Goal: Information Seeking & Learning: Check status

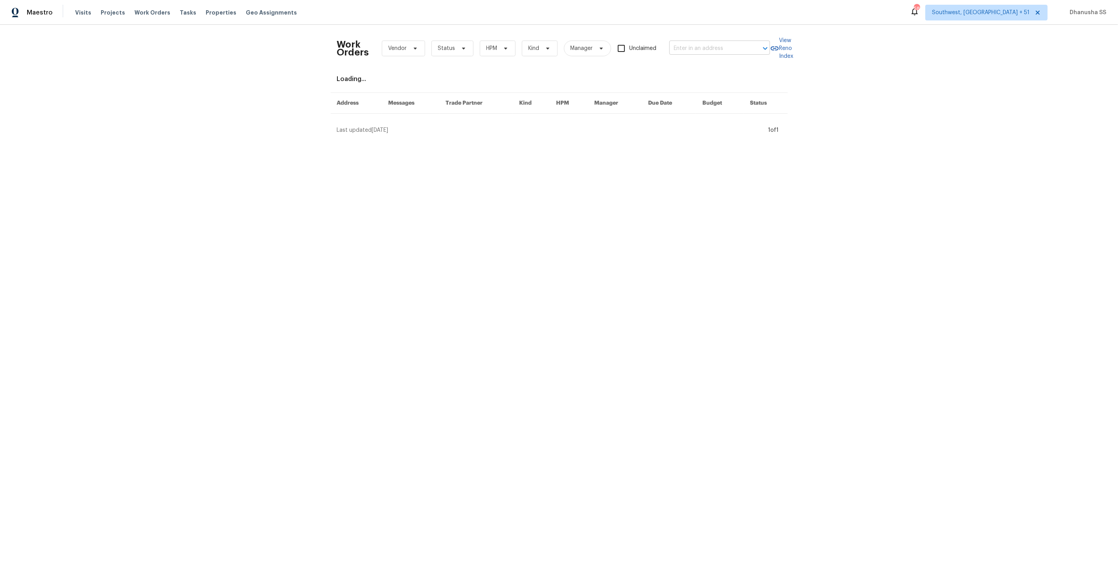
click at [724, 46] on input "text" at bounding box center [708, 48] width 79 height 12
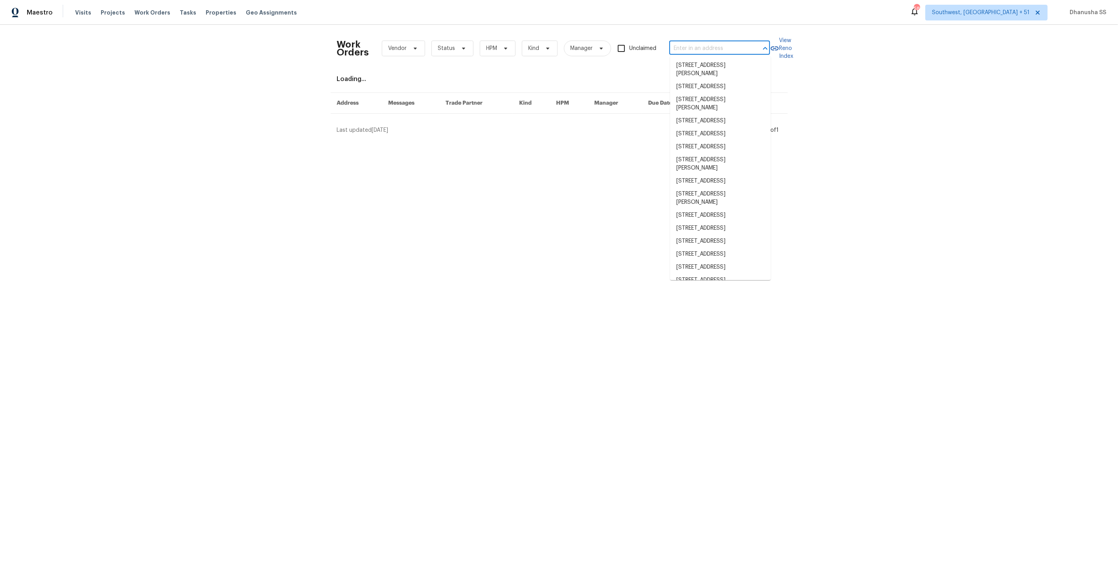
paste input "[STREET_ADDRESS][PERSON_NAME][PERSON_NAME]"
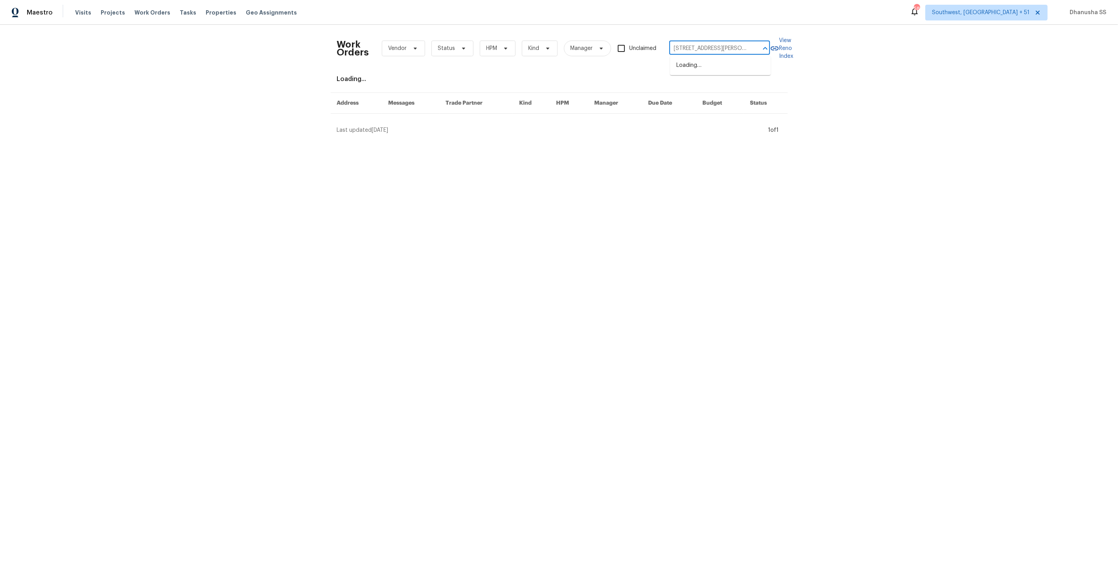
scroll to position [0, 29]
type input "[STREET_ADDRESS][PERSON_NAME][PERSON_NAME]"
click at [712, 73] on li "7340 Westcott Dr, Port Richey, FL 34668" at bounding box center [720, 69] width 101 height 21
type input "7340 Westcott Dr, Port Richey, FL 34668"
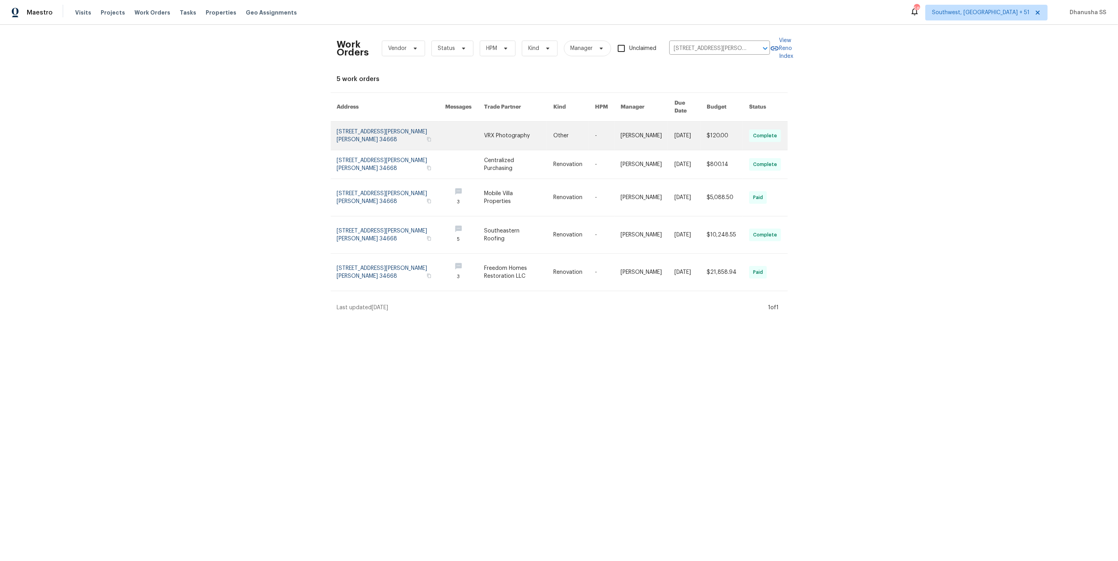
click at [658, 125] on link at bounding box center [648, 136] width 54 height 28
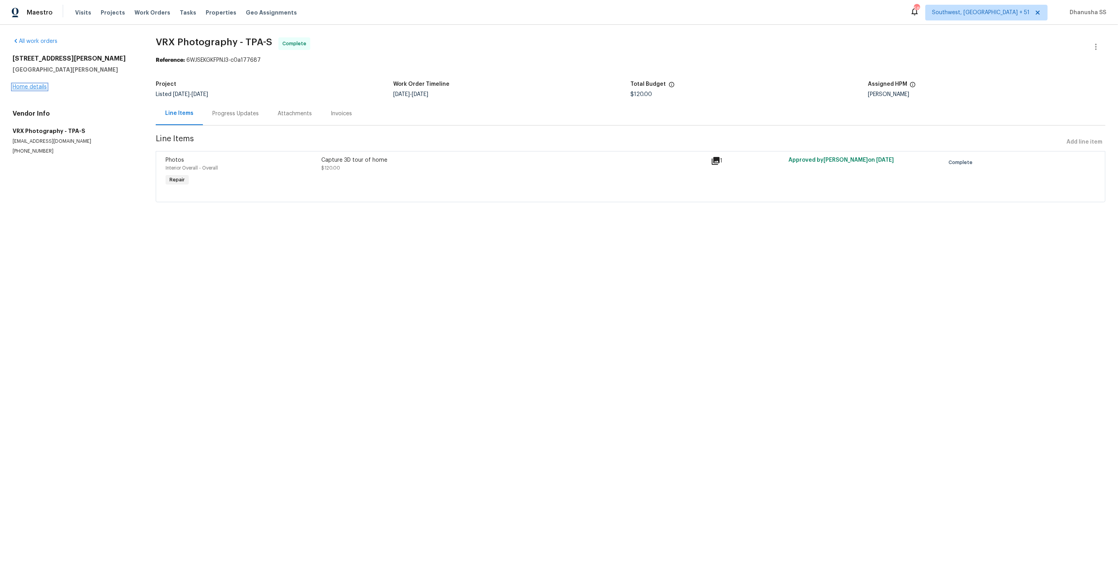
click at [39, 87] on link "Home details" at bounding box center [30, 87] width 34 height 6
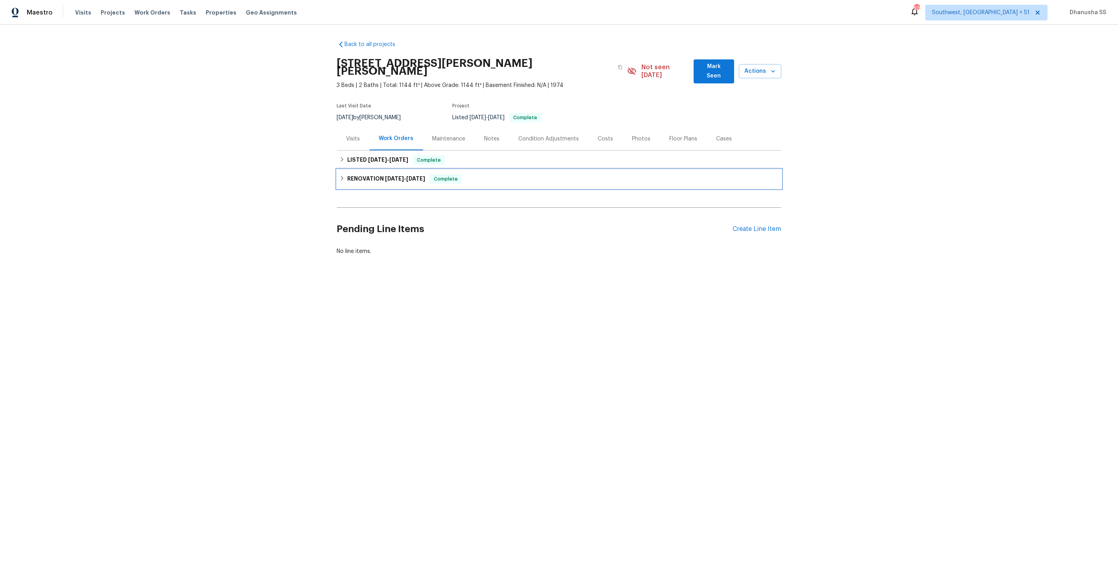
click at [504, 174] on div "RENOVATION 8/25/25 - 9/8/25 Complete" at bounding box center [559, 178] width 440 height 9
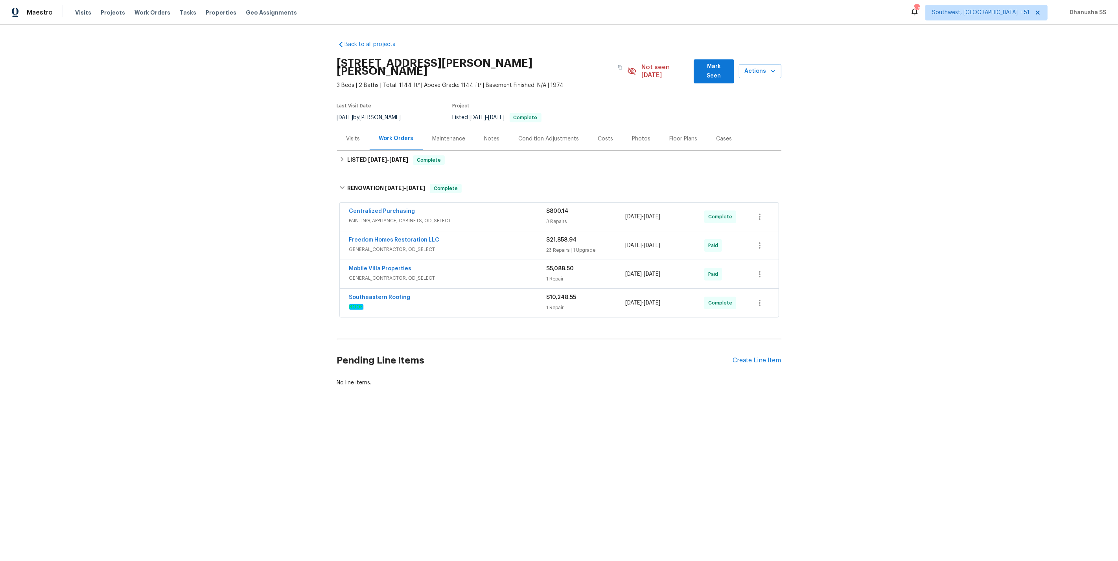
click at [510, 265] on div "Mobile Villa Properties" at bounding box center [447, 269] width 197 height 9
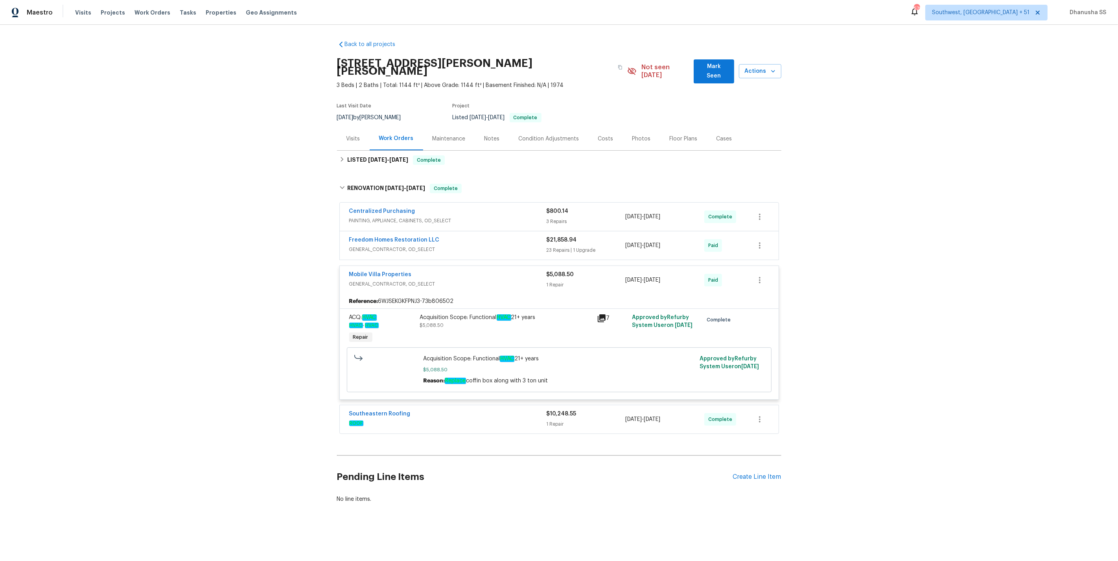
click at [493, 420] on span "ROOF" at bounding box center [447, 423] width 197 height 8
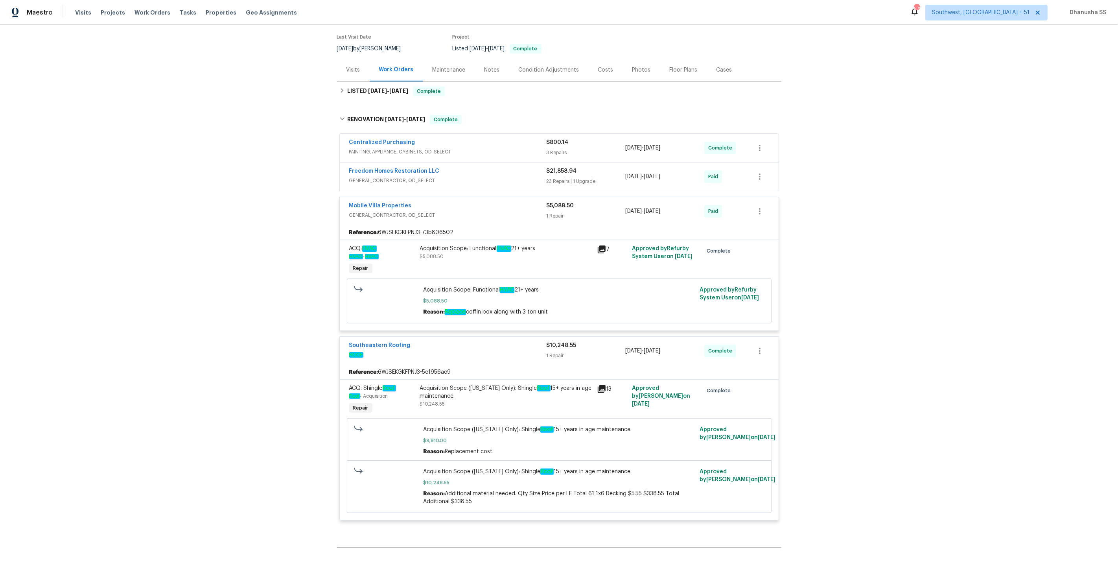
scroll to position [61, 0]
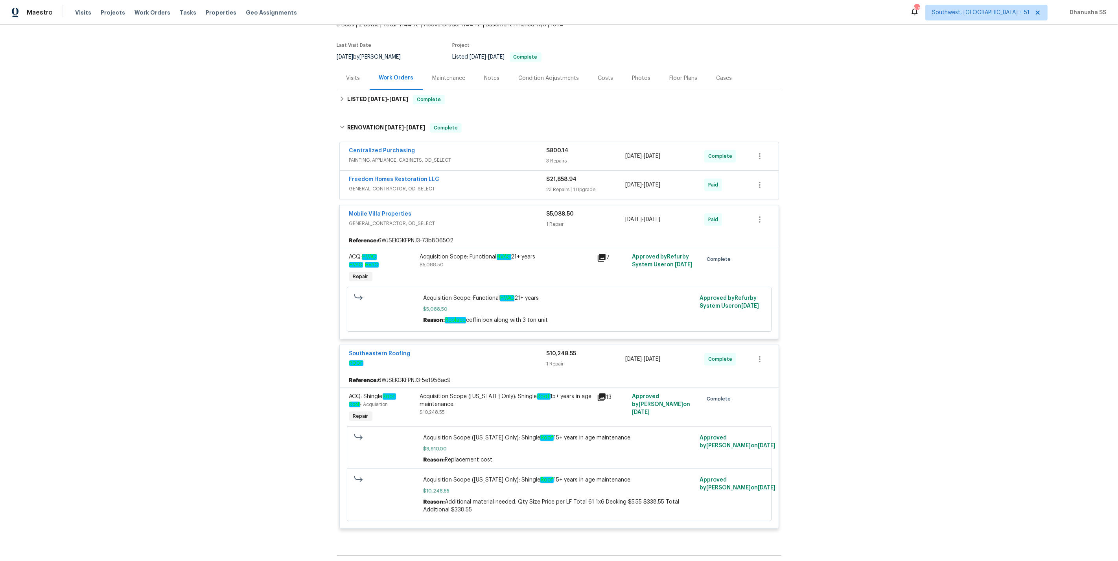
click at [509, 185] on span "GENERAL_CONTRACTOR, OD_SELECT" at bounding box center [447, 189] width 197 height 8
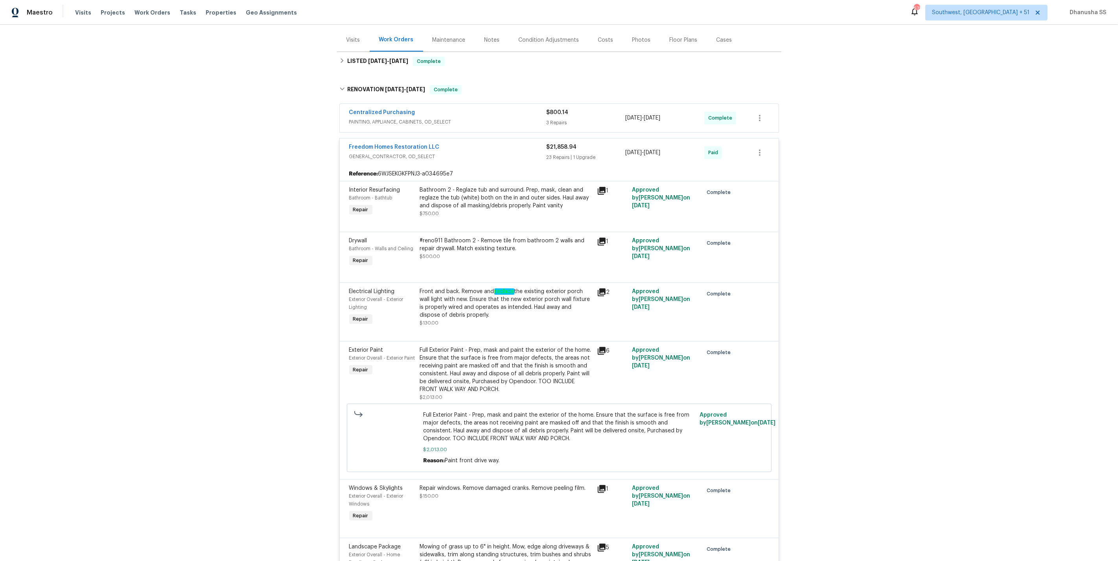
scroll to position [50, 0]
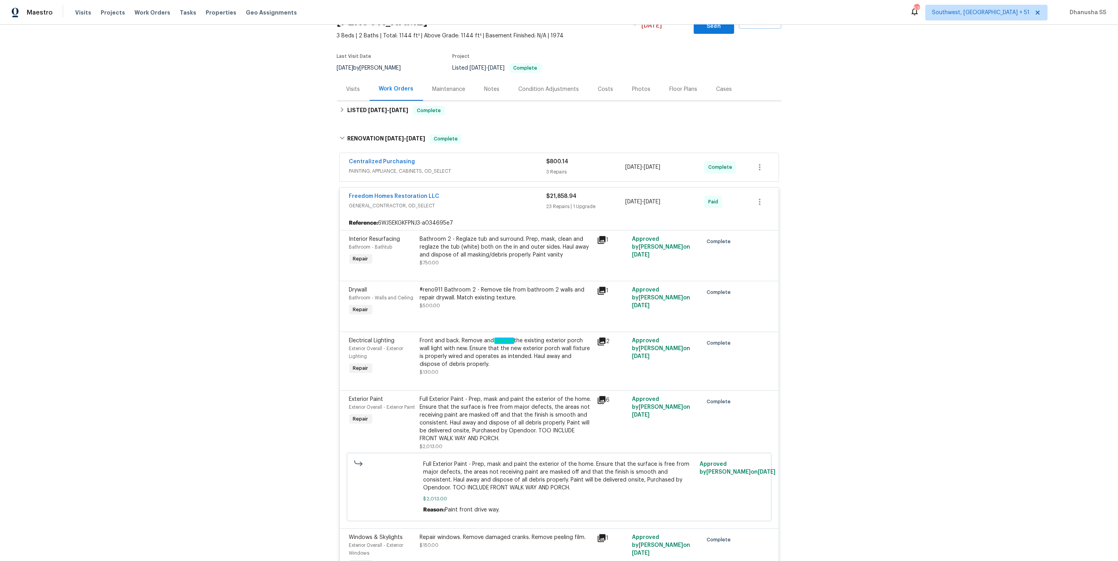
click at [492, 167] on span "PAINTING, APPLIANCE, CABINETS, OD_SELECT" at bounding box center [447, 171] width 197 height 8
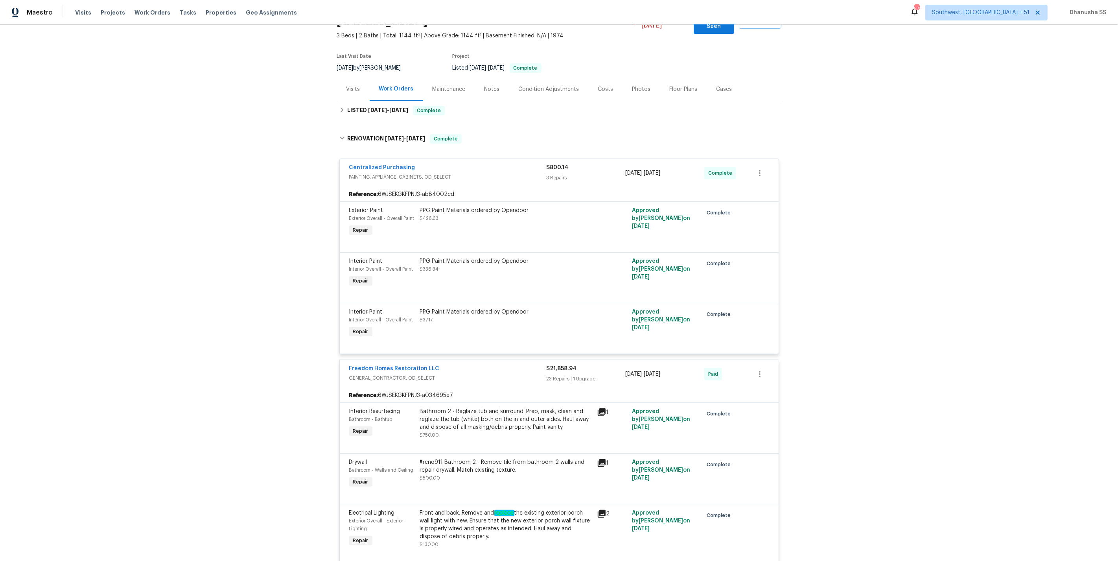
scroll to position [0, 0]
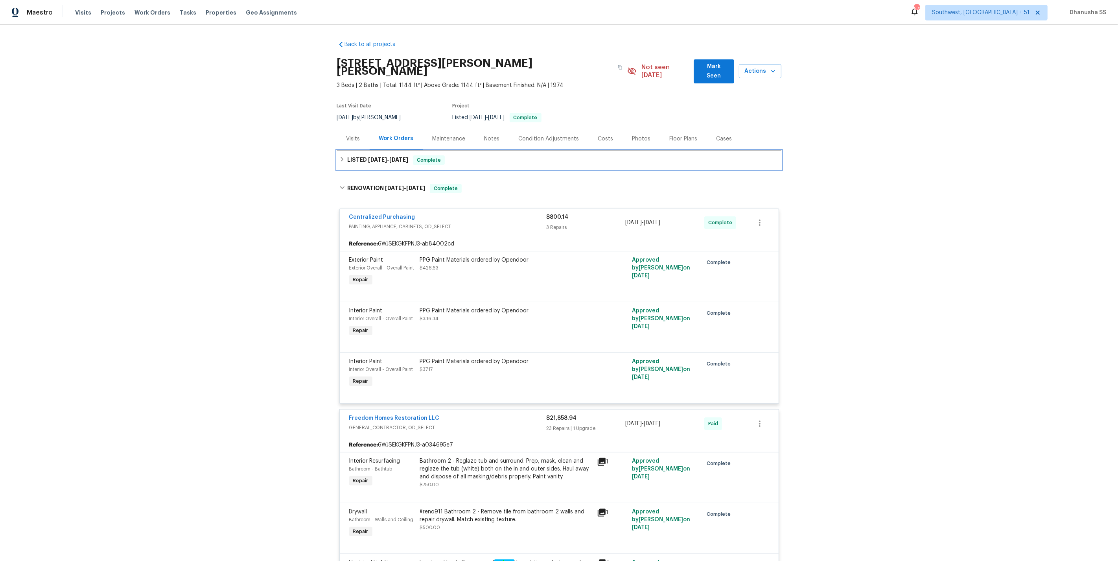
click at [474, 155] on div "LISTED 9/17/25 - 9/18/25 Complete" at bounding box center [559, 159] width 440 height 9
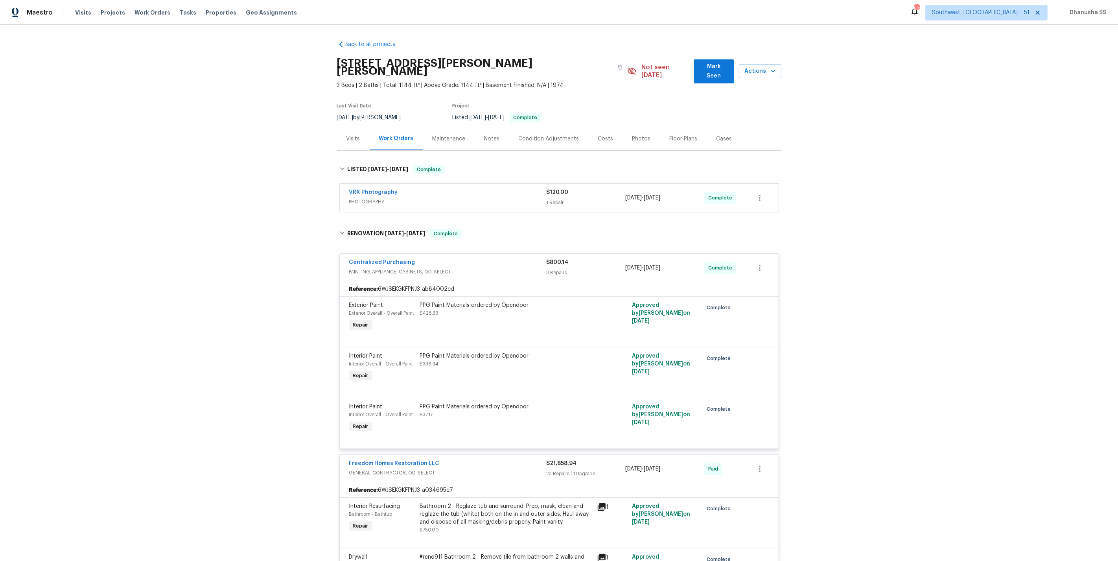
click at [511, 198] on span "PHOTOGRAPHY" at bounding box center [447, 202] width 197 height 8
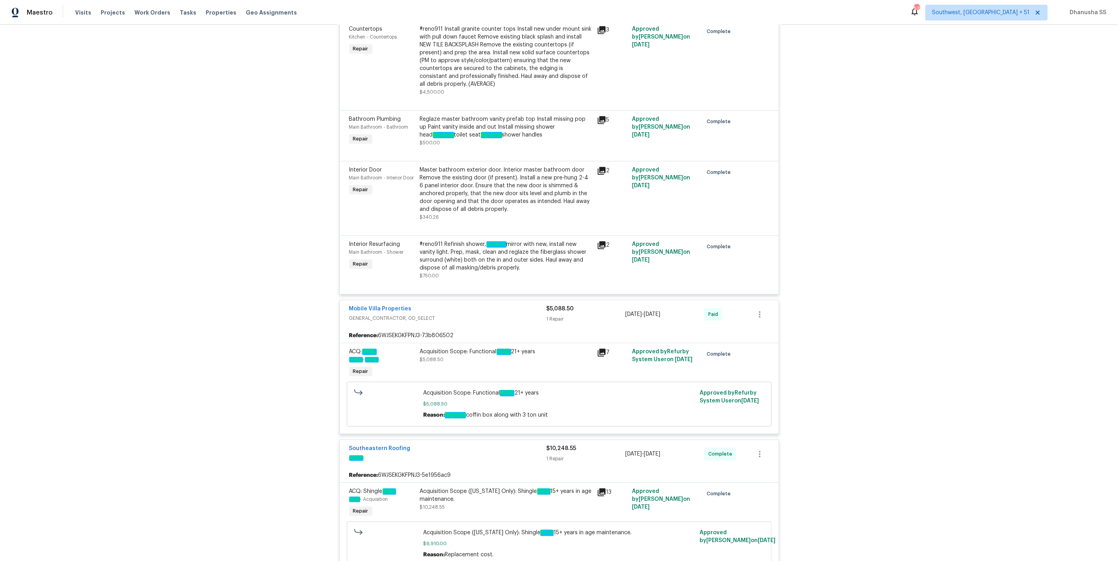
scroll to position [2082, 0]
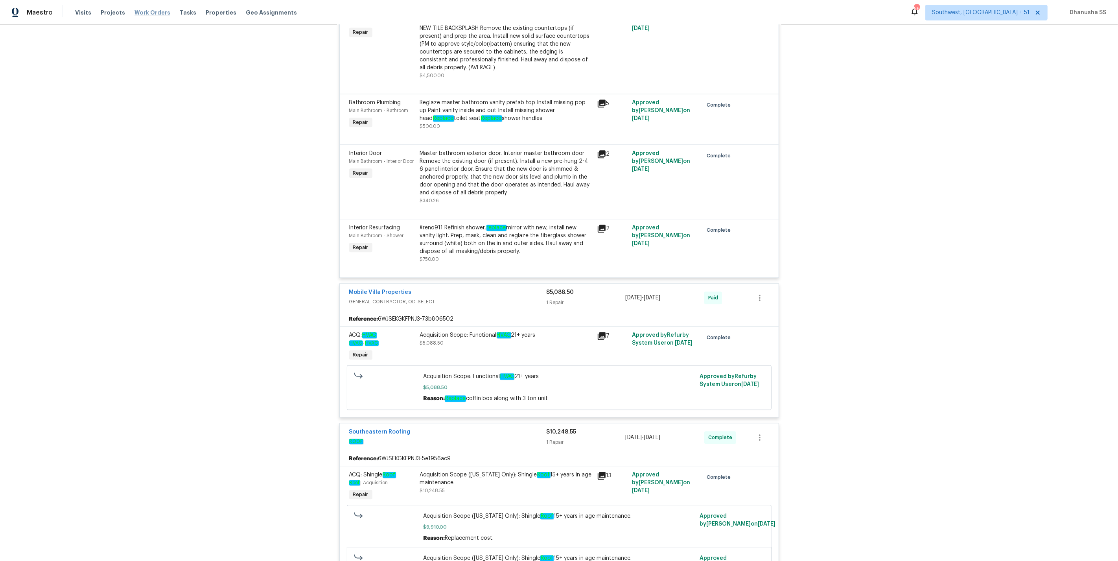
click at [153, 11] on span "Work Orders" at bounding box center [153, 13] width 36 height 8
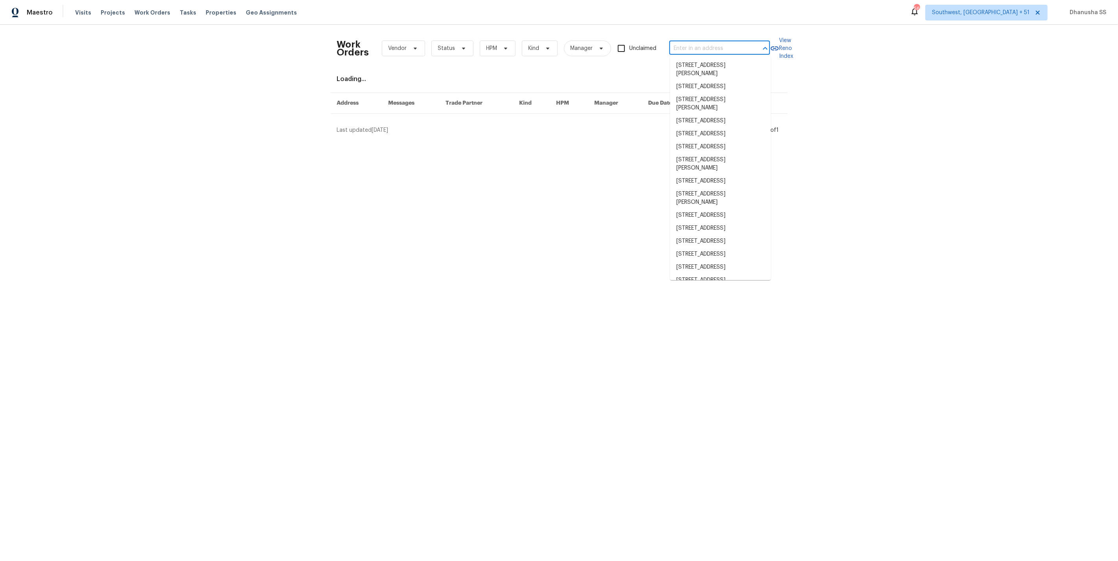
click at [686, 46] on input "text" at bounding box center [708, 48] width 79 height 12
paste input "5244 Admirals Lndg, Lancaster, SC 29720"
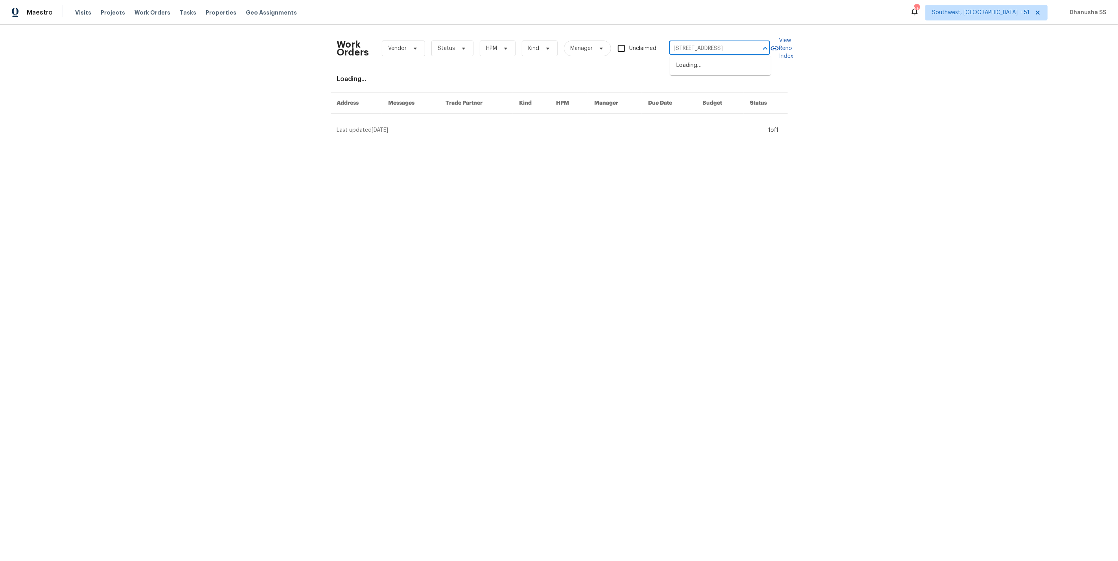
scroll to position [0, 33]
type input "5244 Admirals Lndg, Lancaster, SC 29720"
click at [700, 67] on li "5244 Admirals Lndg, Lancaster, SC 29720" at bounding box center [720, 65] width 101 height 13
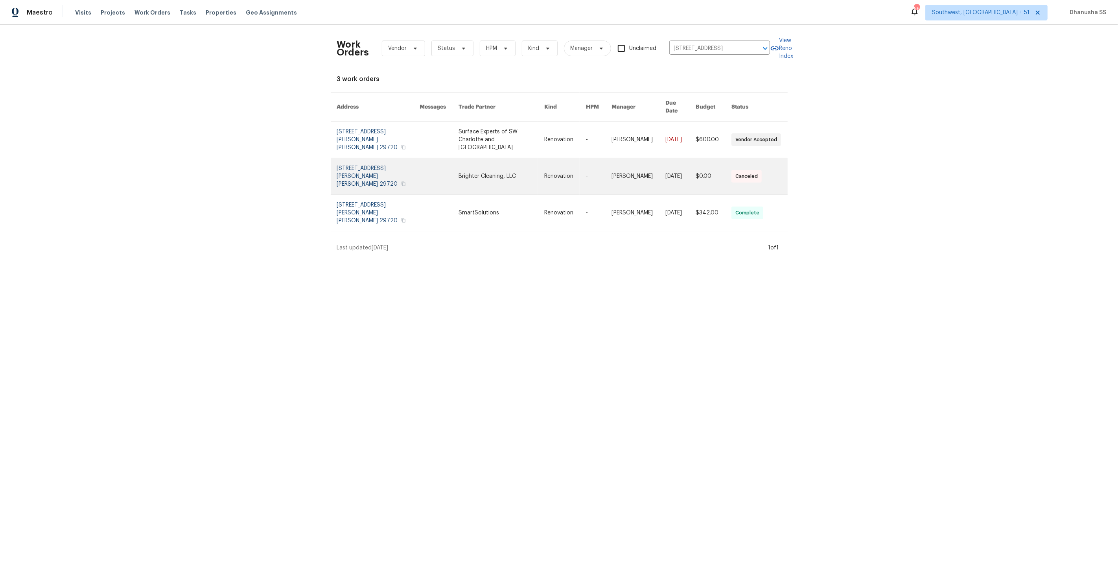
click at [544, 158] on td "Renovation" at bounding box center [559, 176] width 42 height 37
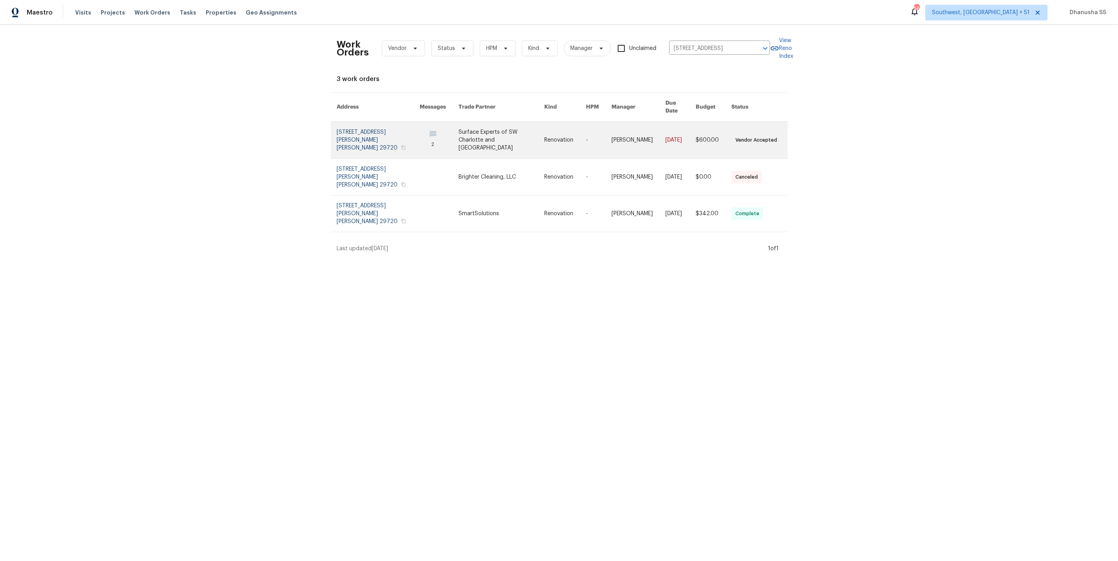
click at [634, 129] on link at bounding box center [639, 140] width 54 height 37
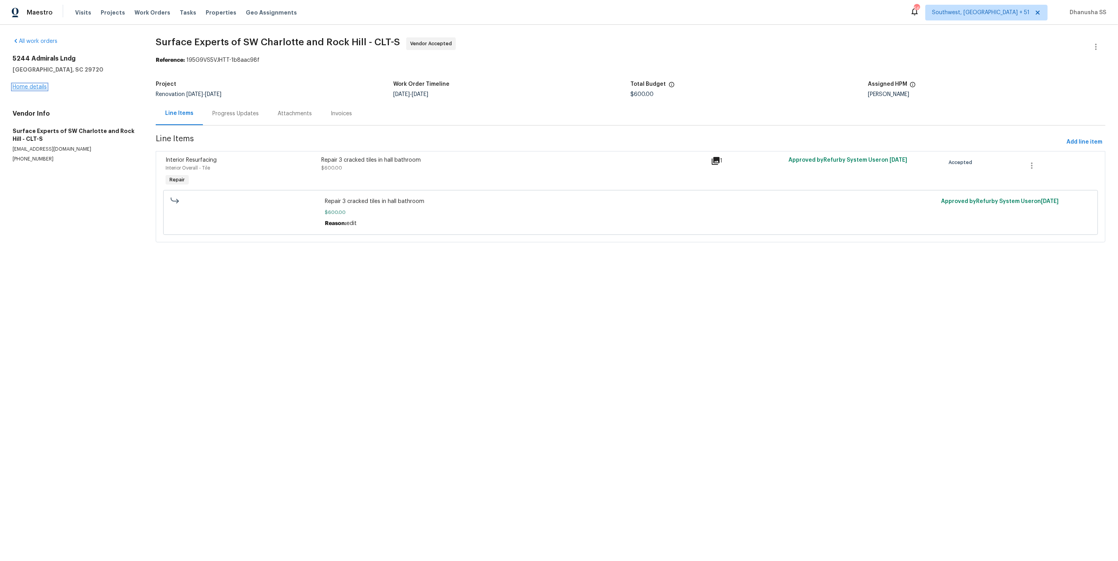
click at [37, 88] on link "Home details" at bounding box center [30, 87] width 34 height 6
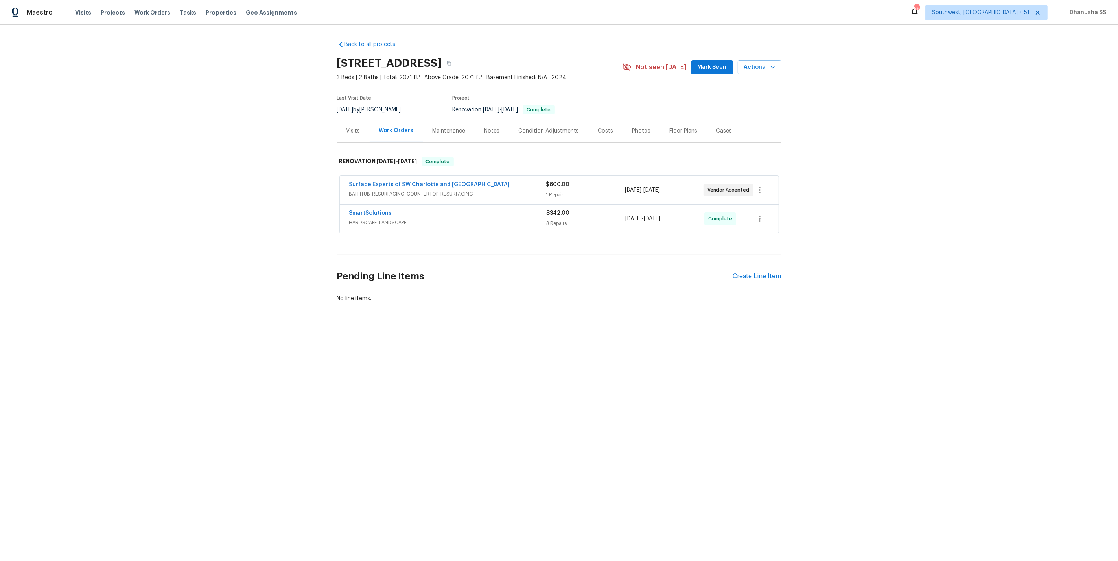
click at [506, 222] on span "HARDSCAPE_LANDSCAPE" at bounding box center [447, 223] width 197 height 8
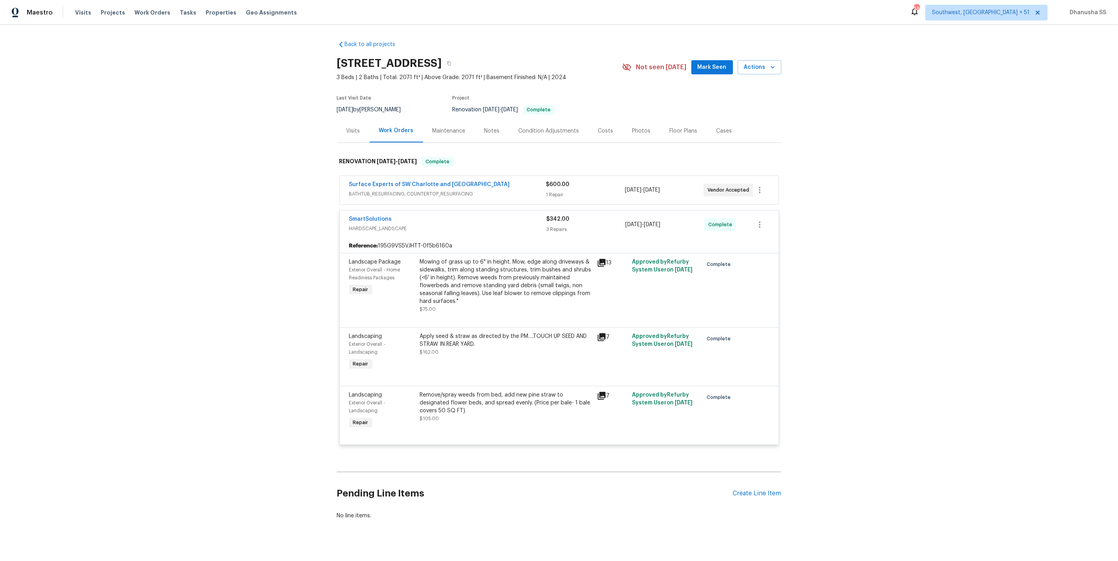
click at [500, 189] on div "Surface Experts of SW Charlotte and Rock Hill" at bounding box center [447, 185] width 197 height 9
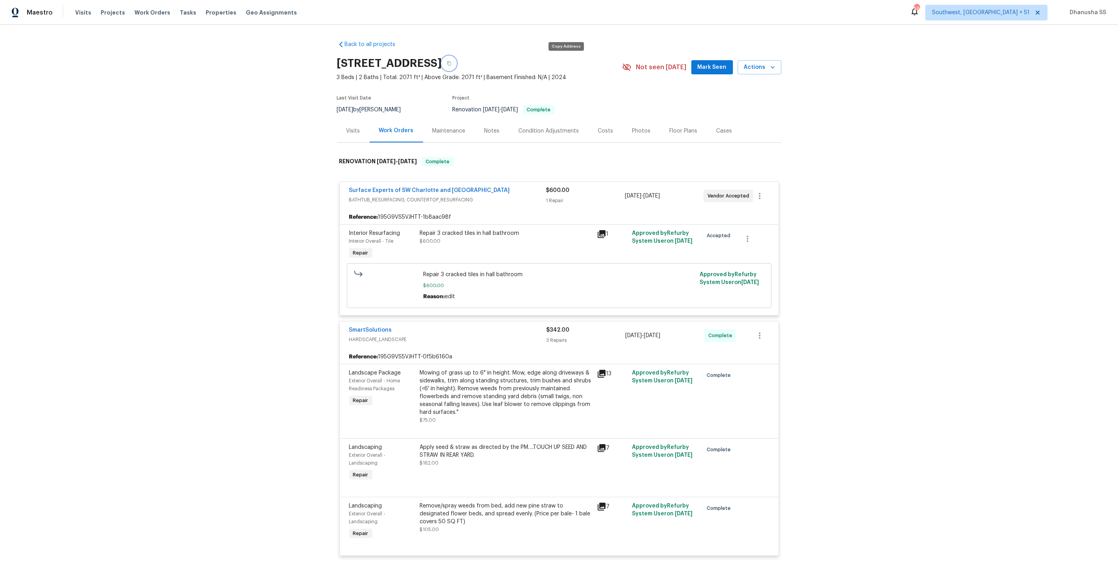
click at [452, 65] on icon "button" at bounding box center [449, 63] width 5 height 5
click at [155, 13] on span "Work Orders" at bounding box center [153, 13] width 36 height 8
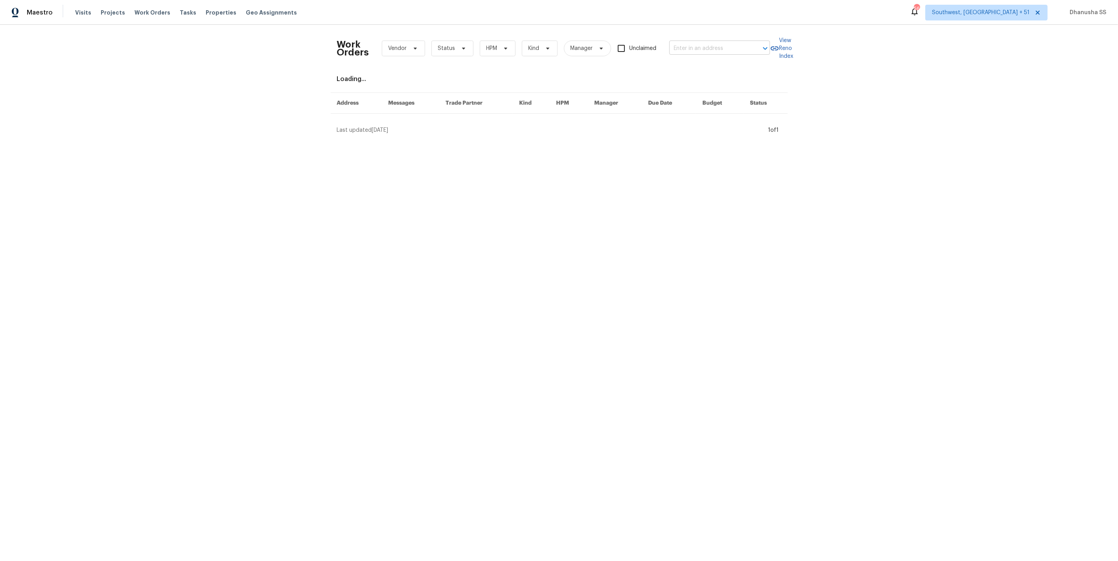
click at [704, 51] on input "text" at bounding box center [708, 48] width 79 height 12
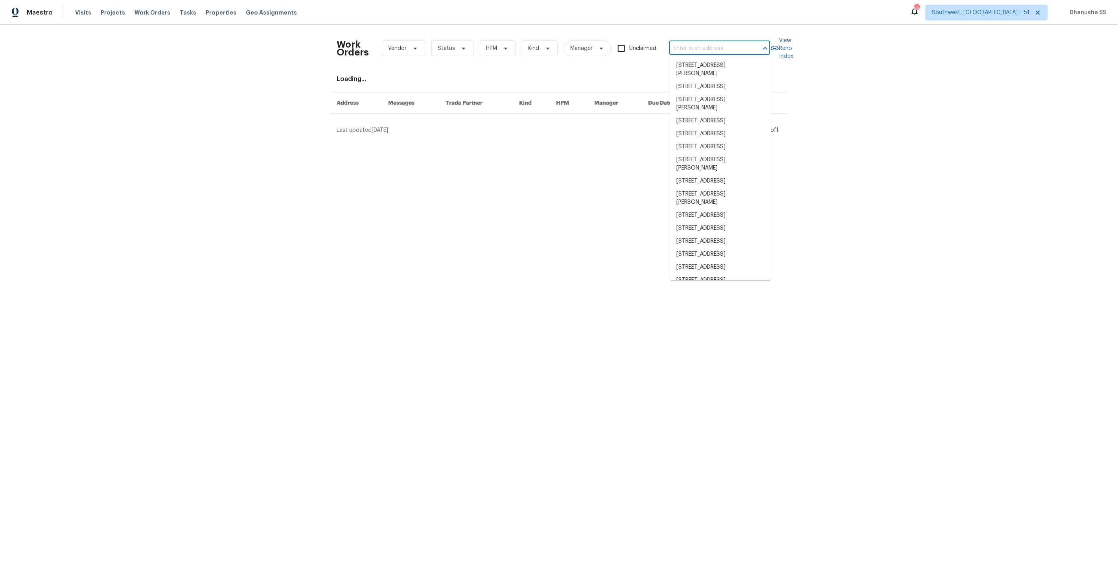
paste input "507 Circlewood Dr Unit O2, Venice, FL 34293"
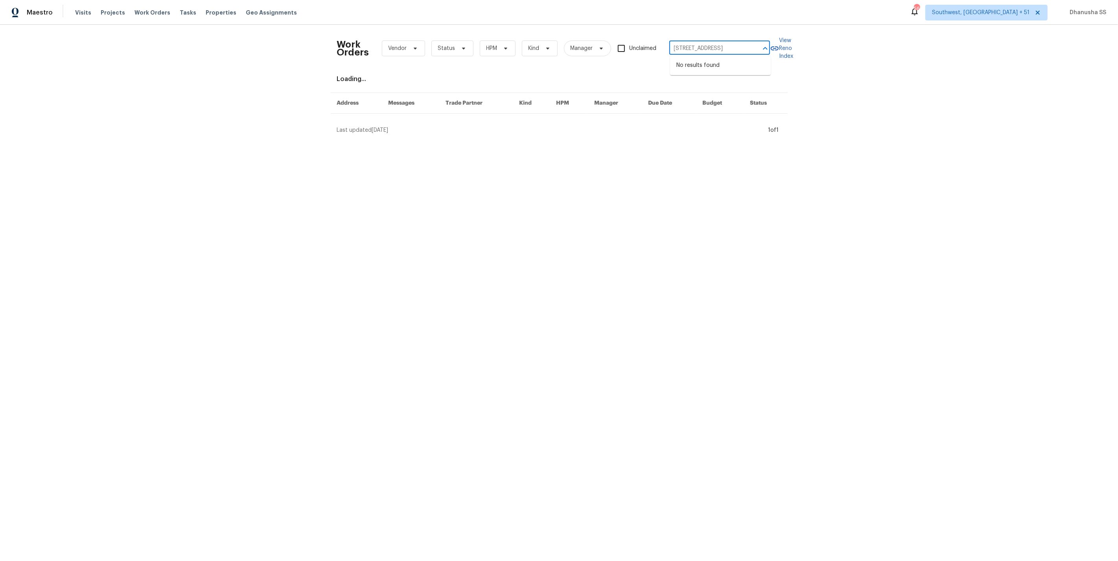
drag, startPoint x: 682, startPoint y: 49, endPoint x: 1104, endPoint y: 168, distance: 438.3
click at [1104, 140] on html "Maestro Visits Projects Work Orders Tasks Properties Geo Assignments 568 Southw…" at bounding box center [559, 70] width 1118 height 140
type input "507 Circlewood Dr"
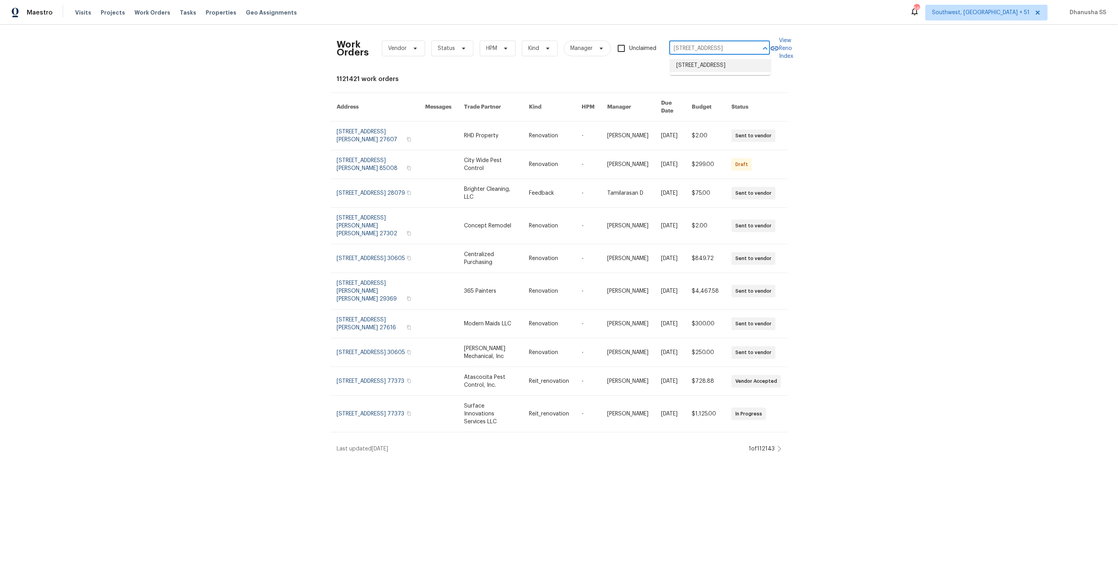
click at [693, 72] on li "507 Circlewood Dr Unit O2, Venice, FL 34293" at bounding box center [720, 65] width 101 height 13
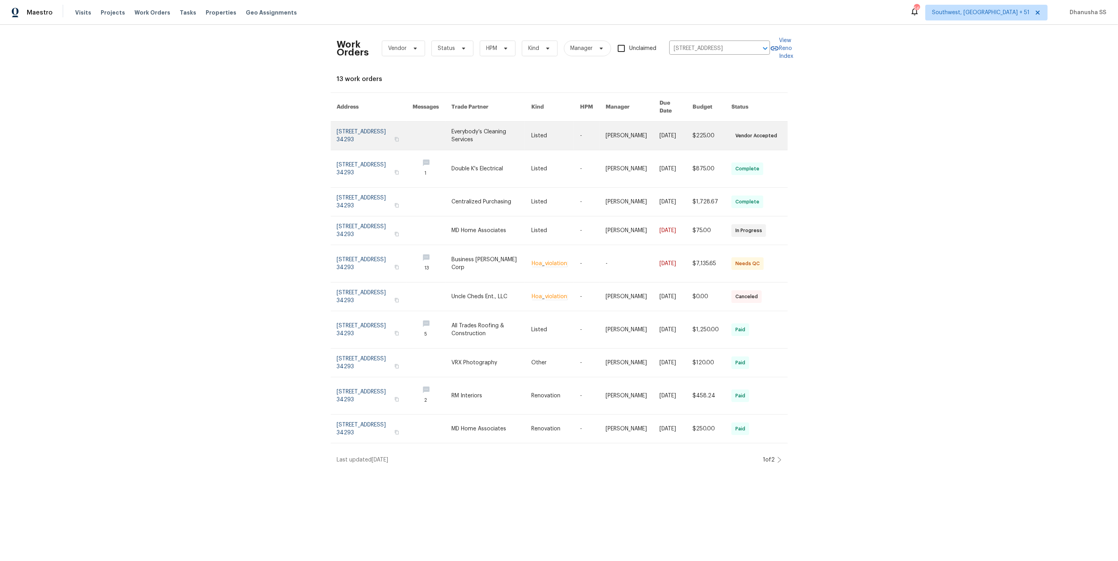
click at [546, 130] on link at bounding box center [555, 136] width 49 height 28
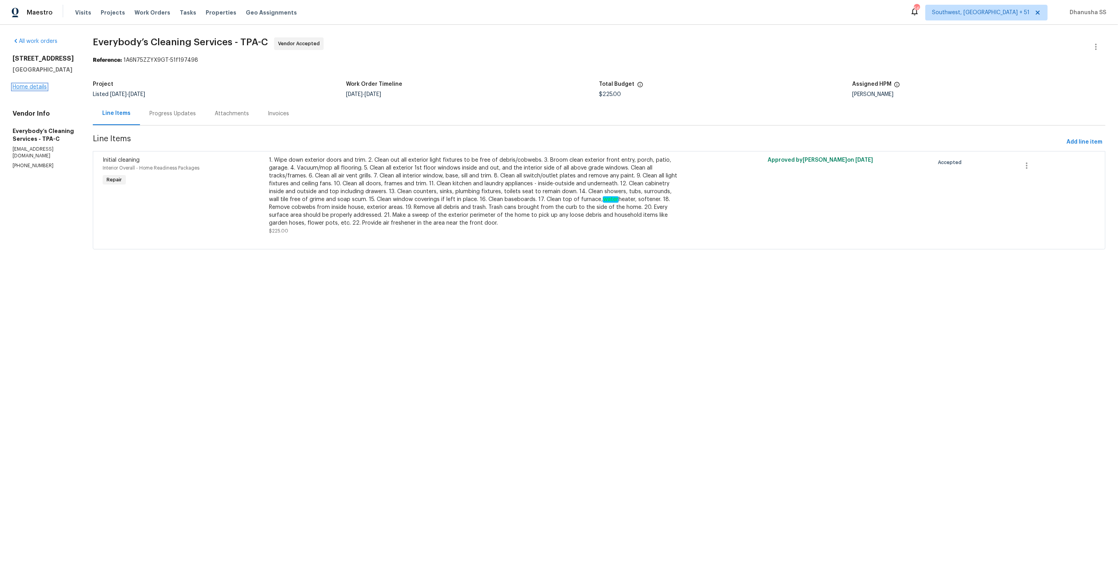
click at [35, 85] on link "Home details" at bounding box center [30, 87] width 34 height 6
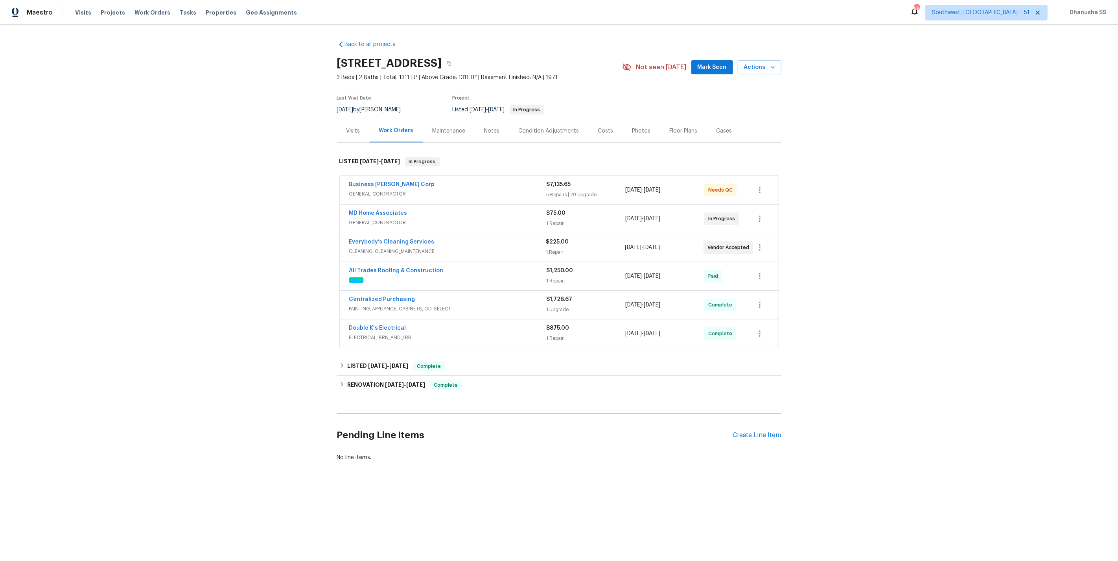
click at [522, 334] on span "ELECTRICAL, BRN_AND_LRR" at bounding box center [447, 338] width 197 height 8
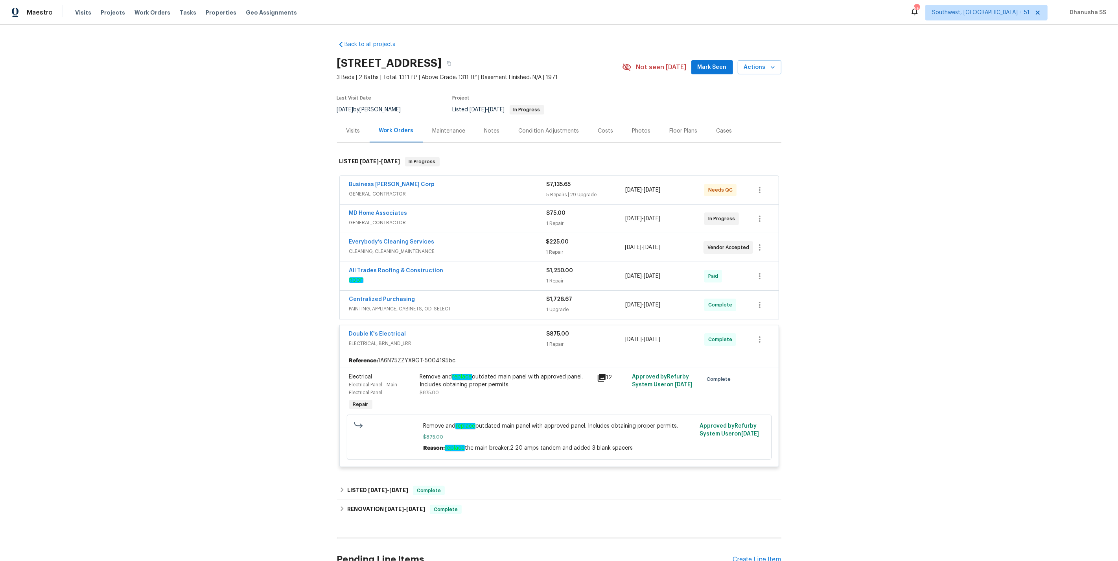
click at [518, 303] on div "Centralized Purchasing" at bounding box center [447, 299] width 197 height 9
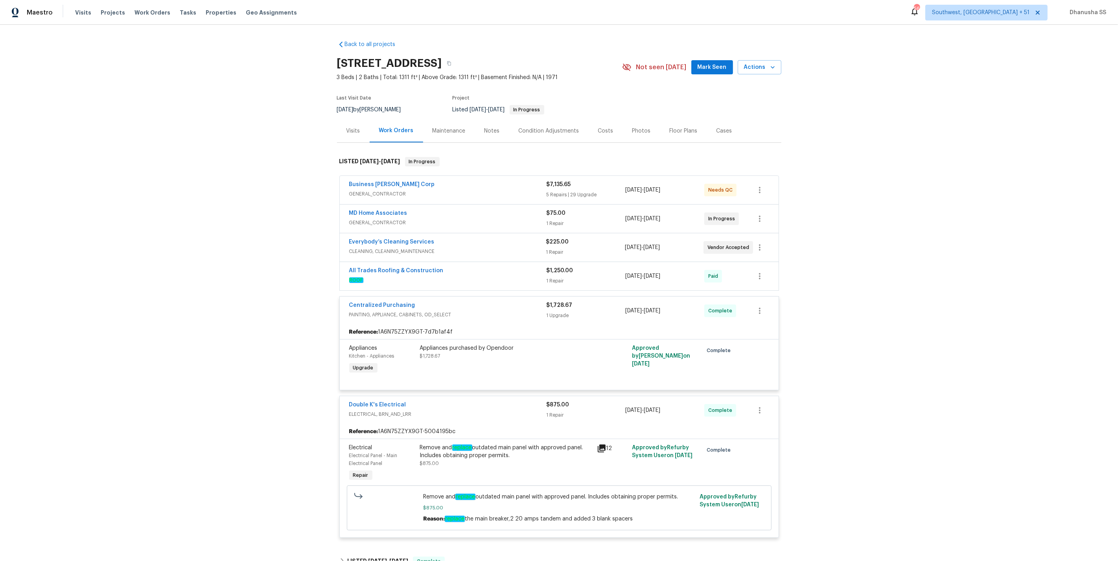
click at [520, 267] on div "All Trades Roofing & Construction" at bounding box center [447, 271] width 197 height 9
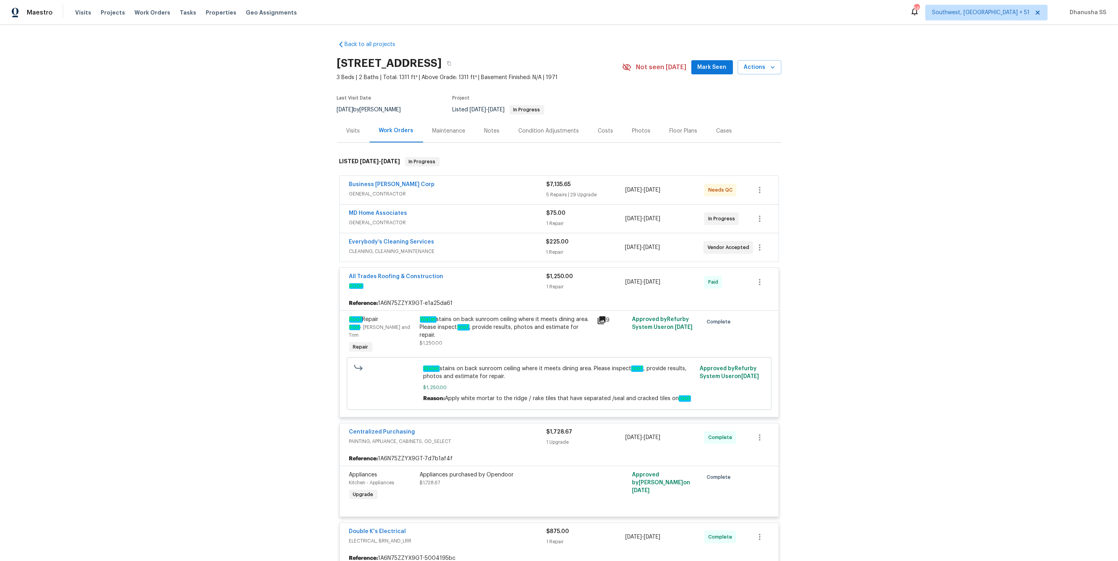
click at [517, 252] on span "CLEANING, CLEANING_MAINTENANCE" at bounding box center [447, 251] width 197 height 8
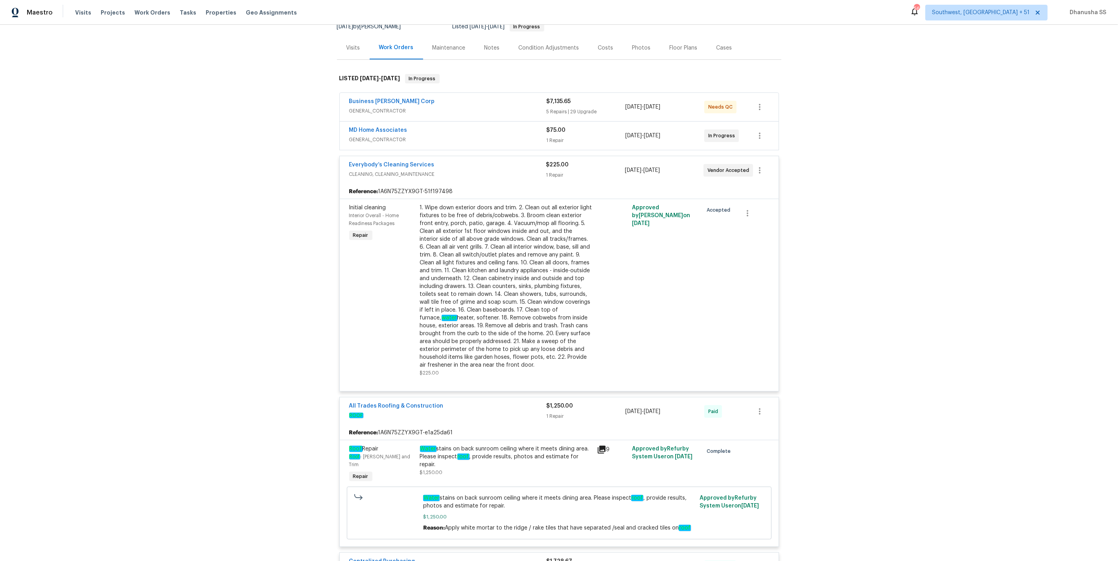
scroll to position [62, 0]
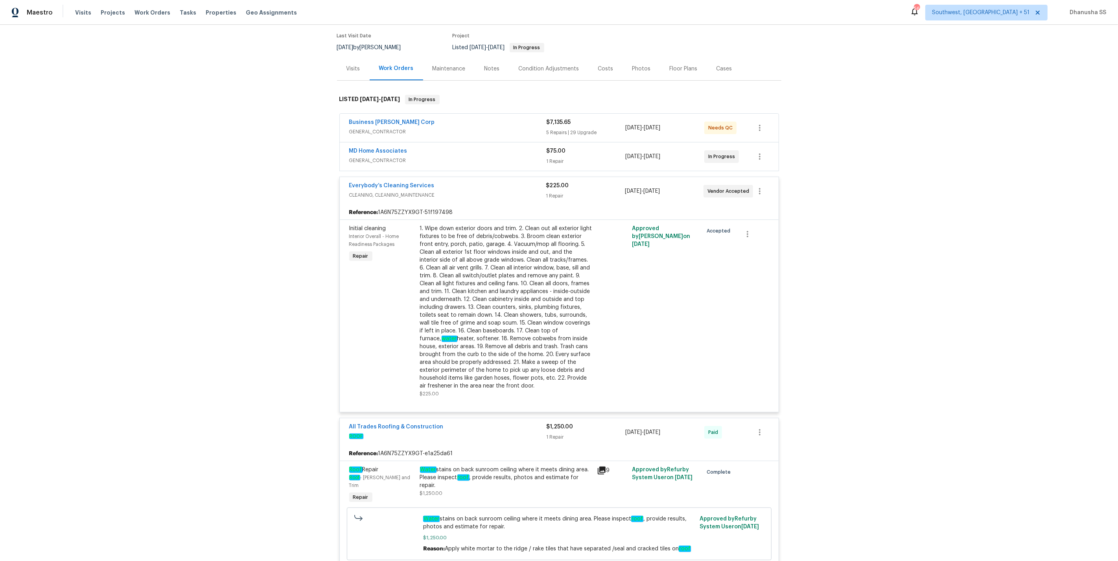
click at [511, 151] on div "MD Home Associates" at bounding box center [447, 151] width 197 height 9
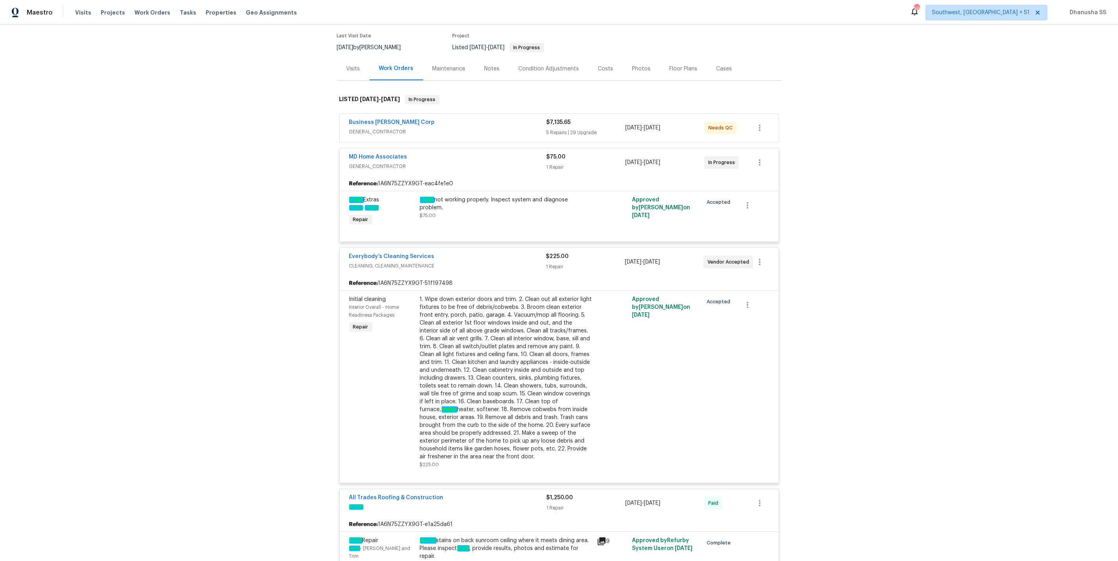
click at [511, 135] on span "GENERAL_CONTRACTOR" at bounding box center [447, 132] width 197 height 8
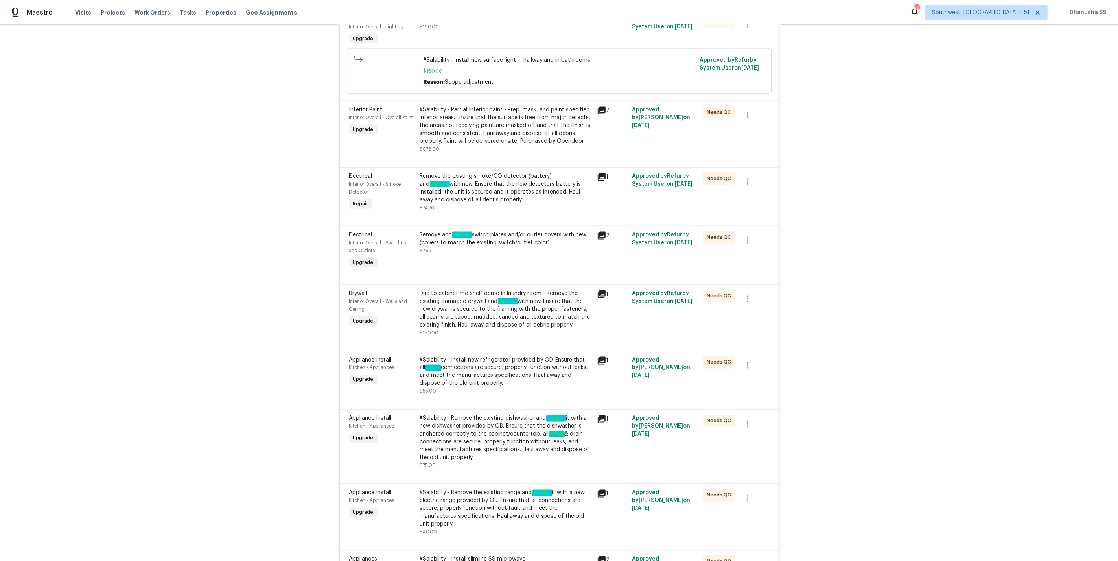
scroll to position [1358, 0]
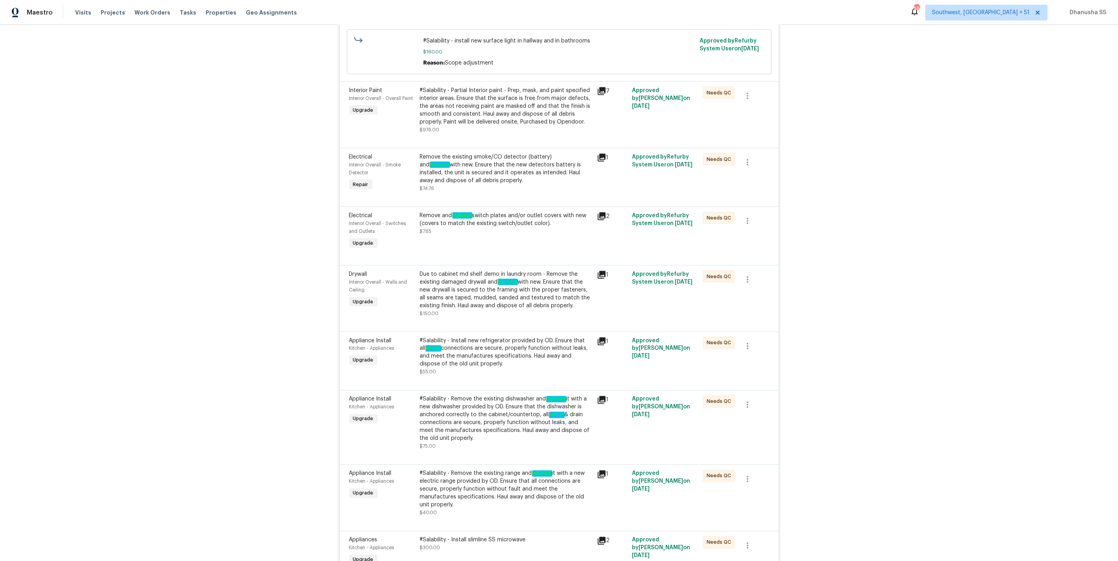
click at [507, 310] on div "Due to cabinet md shelf demo in laundry room - Remove the existing damaged dryw…" at bounding box center [506, 289] width 172 height 39
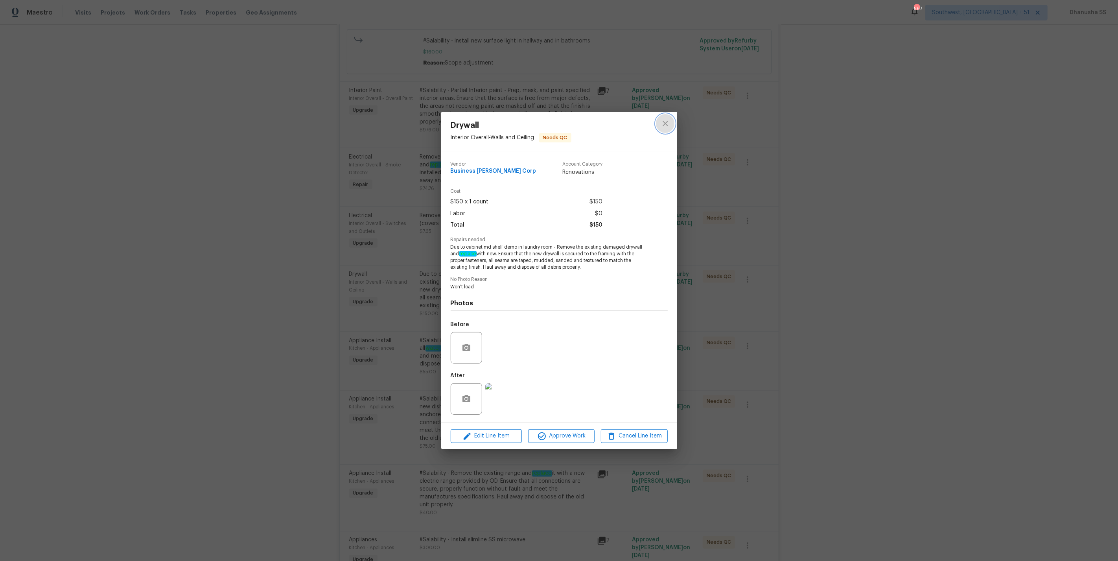
click at [663, 132] on button "close" at bounding box center [665, 123] width 19 height 19
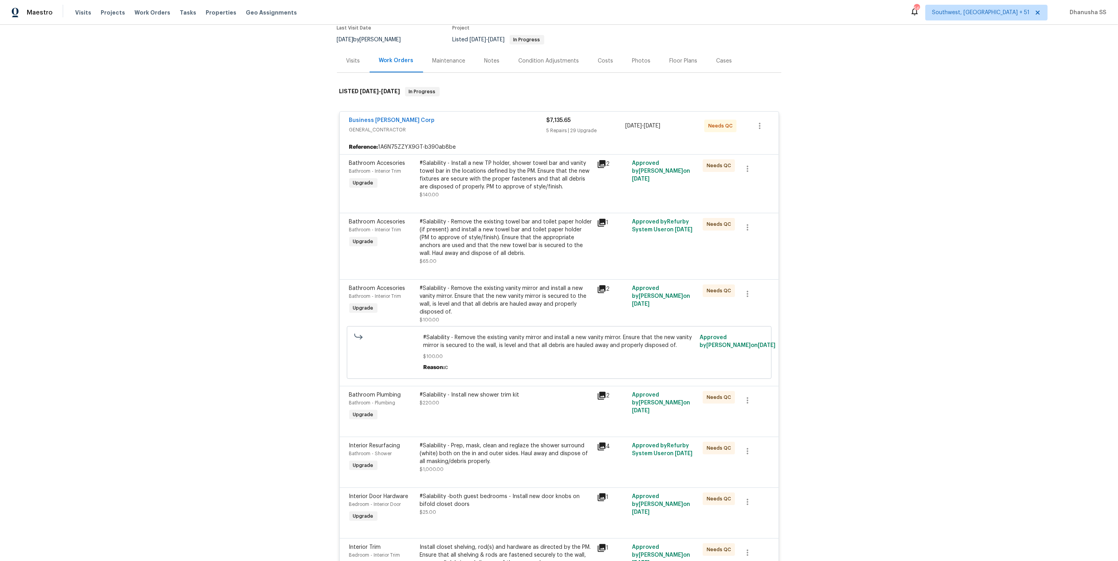
scroll to position [0, 0]
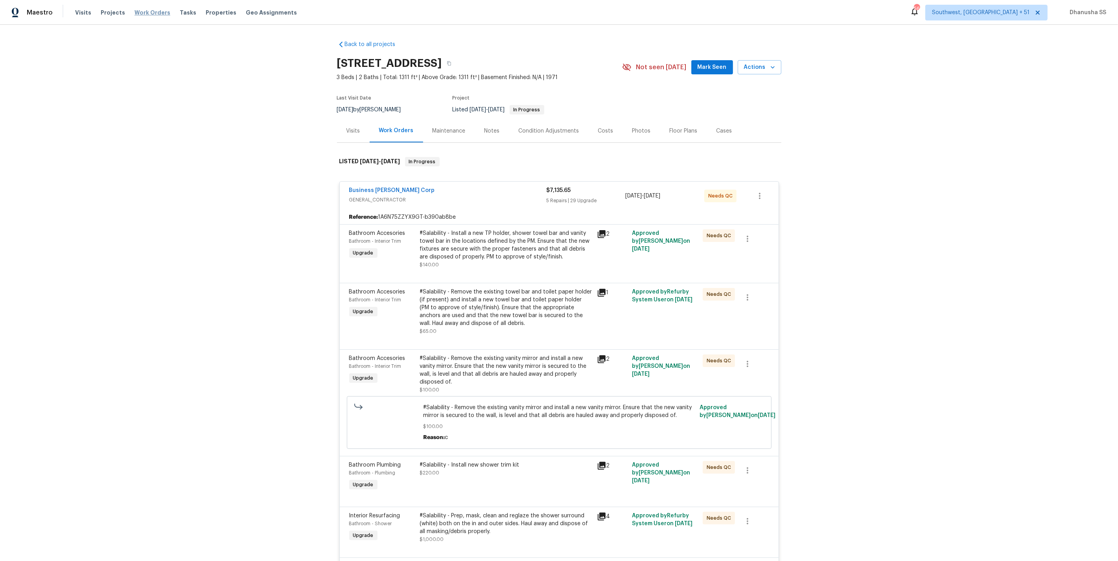
click at [142, 11] on span "Work Orders" at bounding box center [153, 13] width 36 height 8
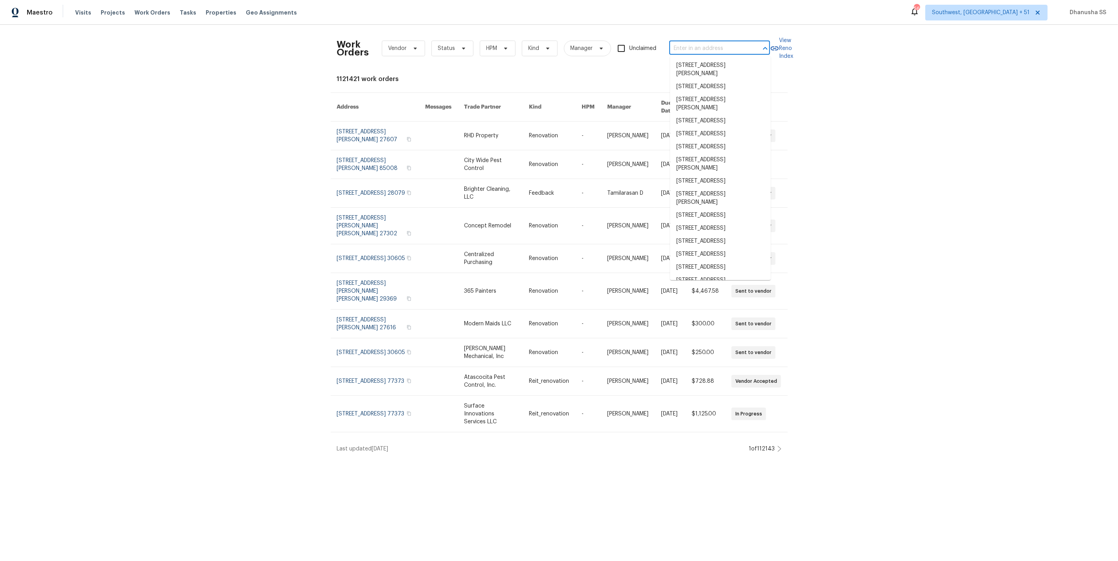
click at [681, 50] on input "text" at bounding box center [708, 48] width 79 height 12
paste input "305 Augustus Ln, Mount Holly, NC 28120"
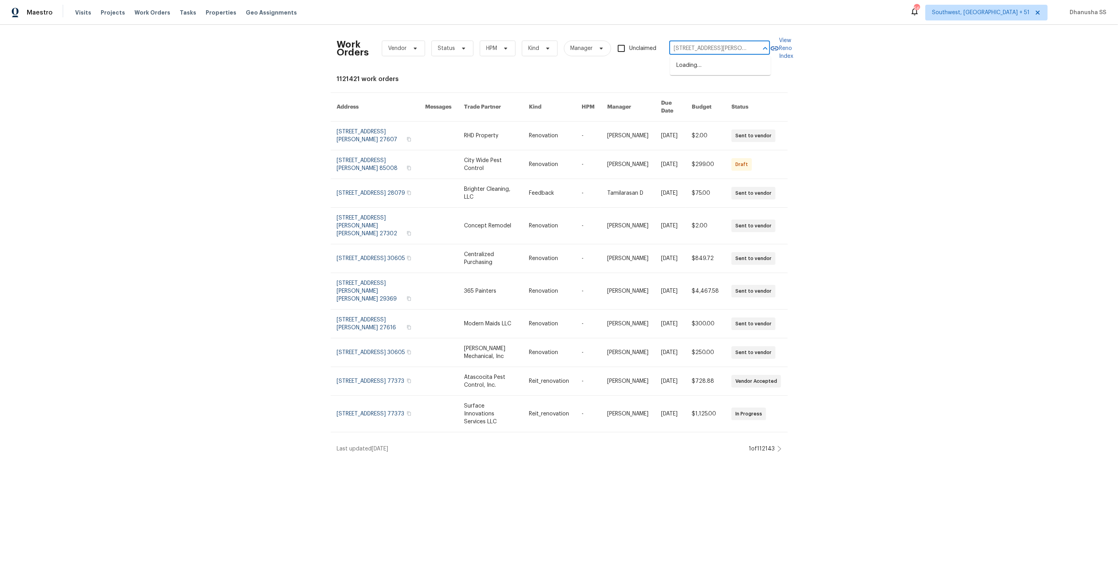
scroll to position [0, 31]
type input "305 Augustus Ln, Mount Holly, NC 28120"
click at [681, 65] on li "305 Augustus Ln, Mount Holly, NC 28120" at bounding box center [720, 69] width 101 height 21
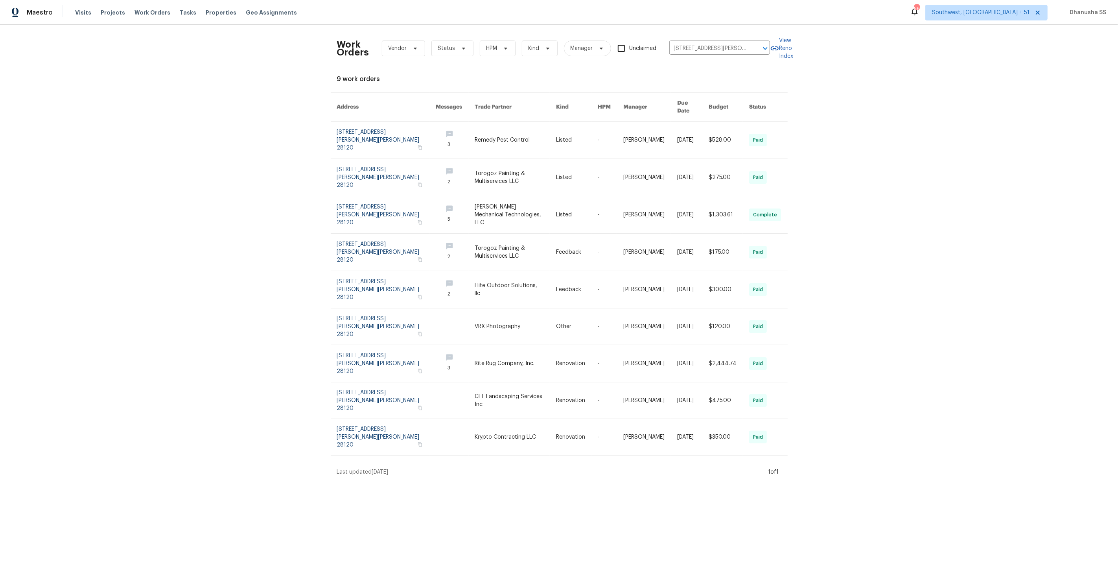
click at [538, 122] on link at bounding box center [515, 140] width 81 height 37
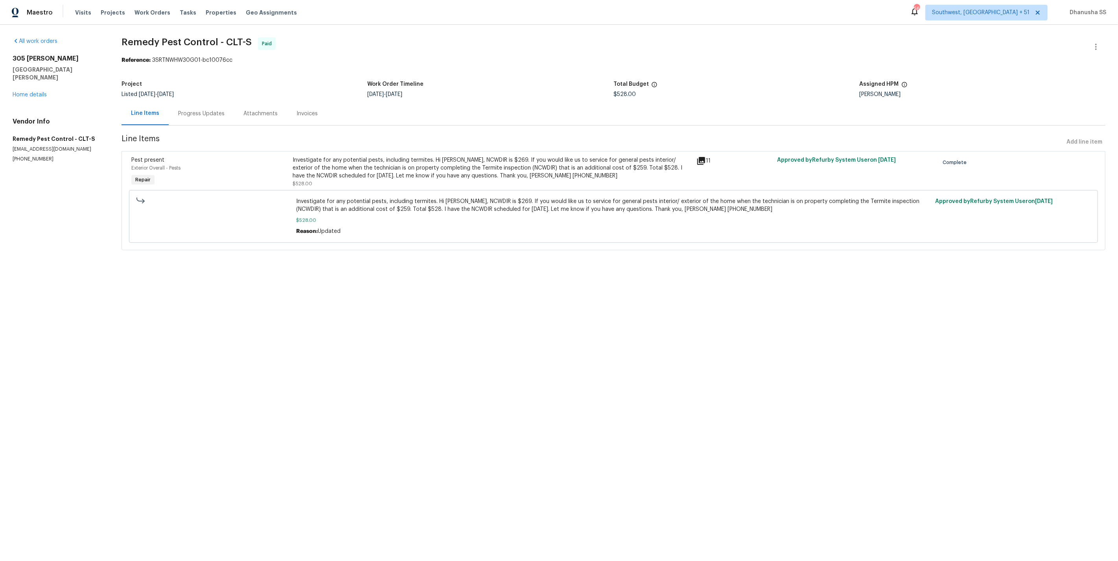
click at [35, 92] on div "All work orders 305 Augustus Ln Mount Holly, NC 28120 Home details Vendor Info …" at bounding box center [58, 99] width 90 height 125
click at [34, 92] on link "Home details" at bounding box center [30, 95] width 34 height 6
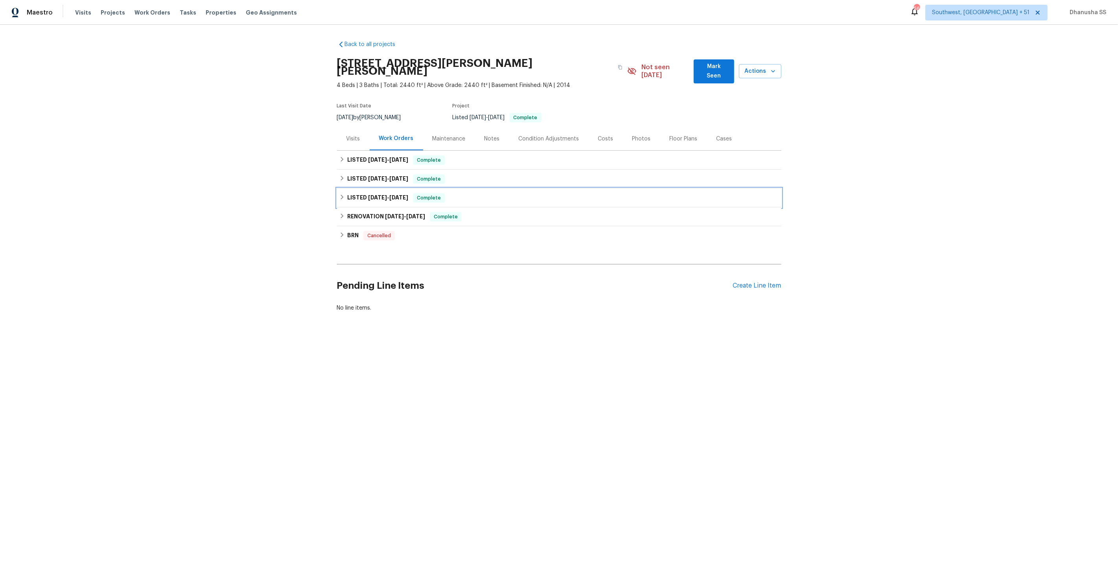
click at [457, 188] on div "LISTED 4/4/25 - 4/5/25 Complete" at bounding box center [559, 197] width 444 height 19
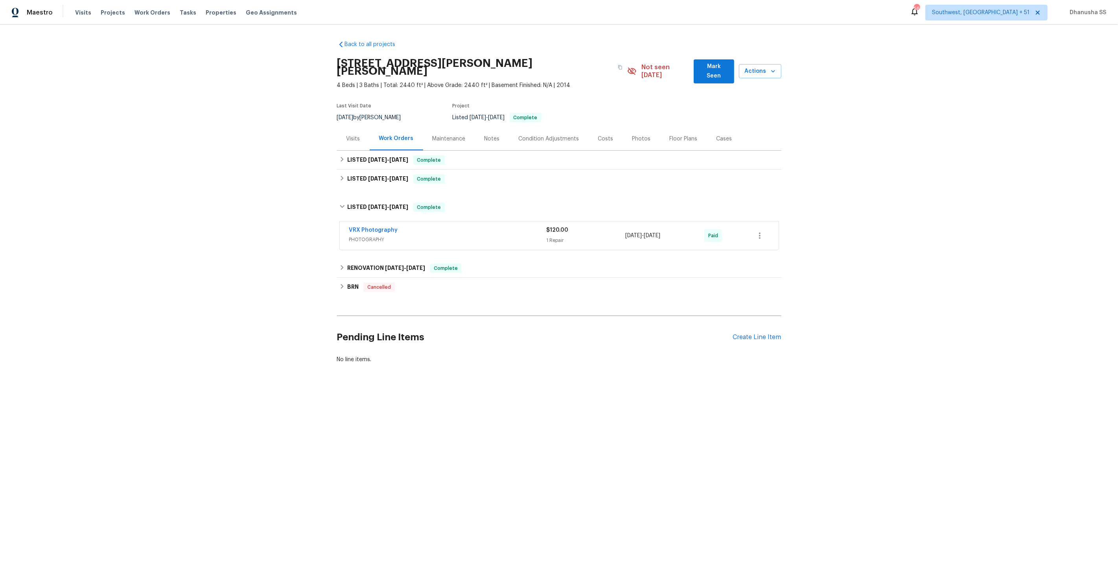
click at [508, 226] on div "VRX Photography" at bounding box center [447, 230] width 197 height 9
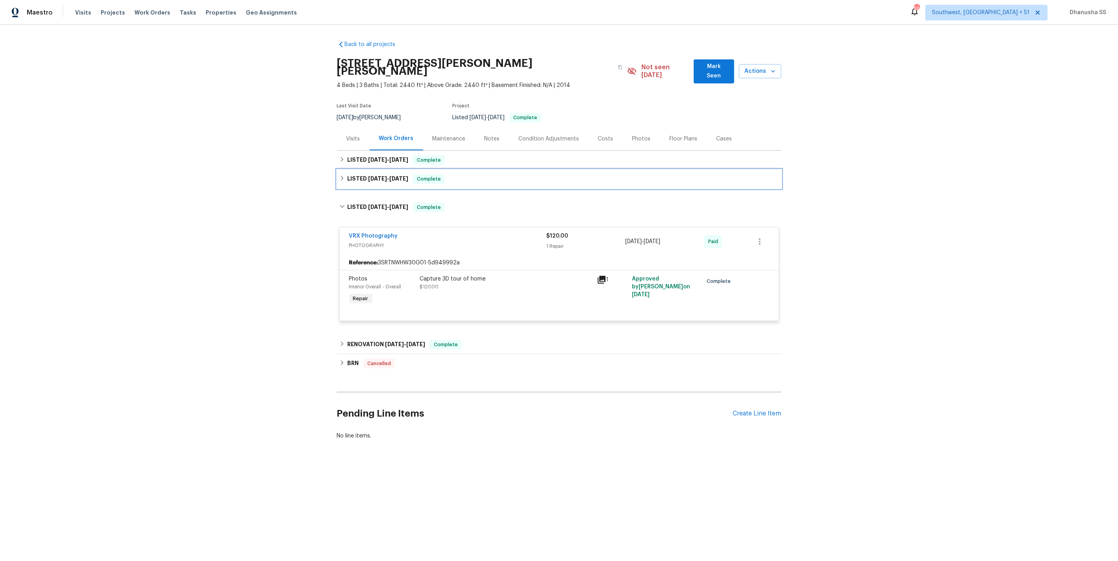
click at [473, 174] on div "LISTED 6/25/25 - 6/27/25 Complete" at bounding box center [559, 178] width 440 height 9
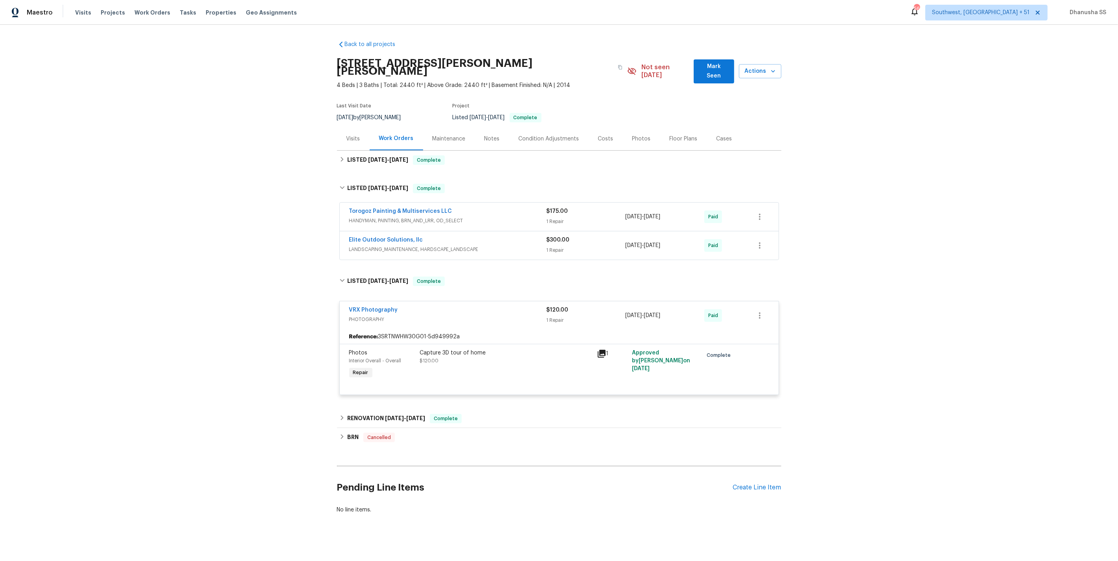
click at [510, 236] on div "Elite Outdoor Solutions, llc" at bounding box center [447, 240] width 197 height 9
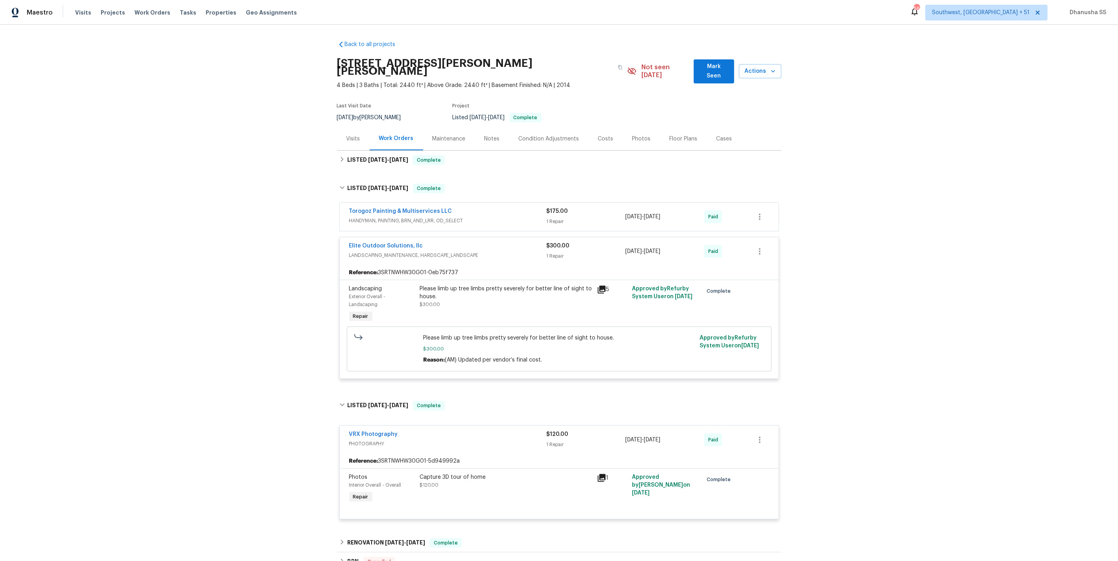
click at [494, 217] on span "HANDYMAN, PAINTING, BRN_AND_LRR, OD_SELECT" at bounding box center [447, 221] width 197 height 8
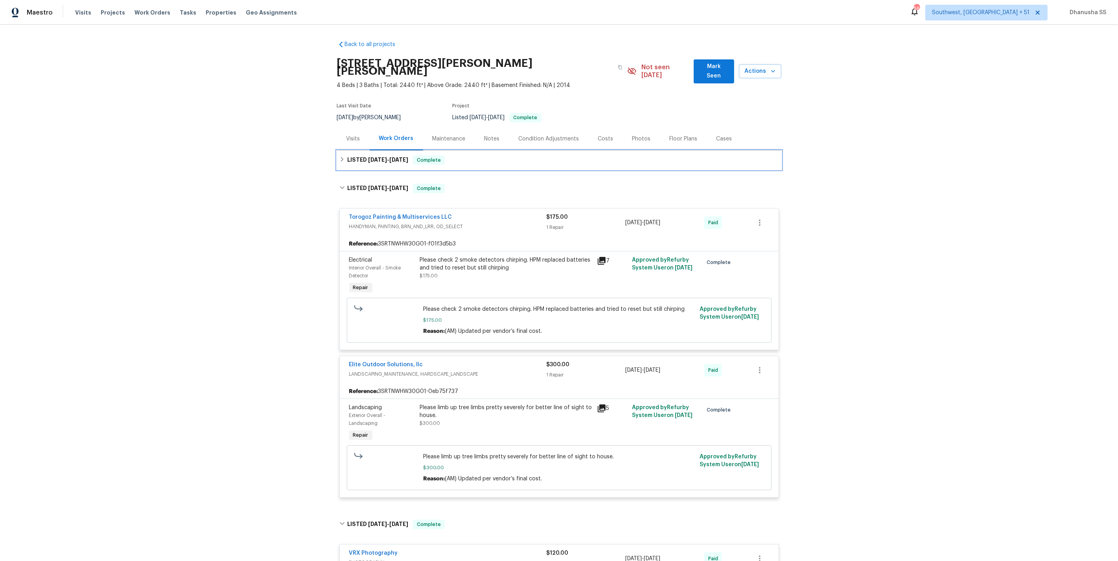
click at [473, 155] on div "LISTED 9/16/25 - 10/3/25 Complete" at bounding box center [559, 159] width 440 height 9
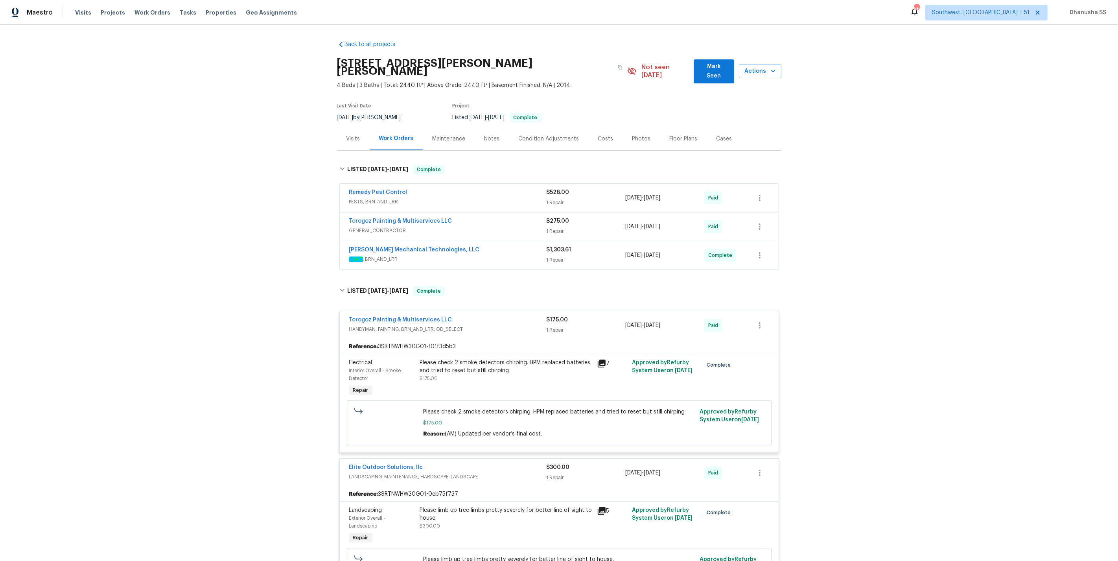
click at [520, 255] on span "HVAC , BRN_AND_LRR" at bounding box center [447, 259] width 197 height 8
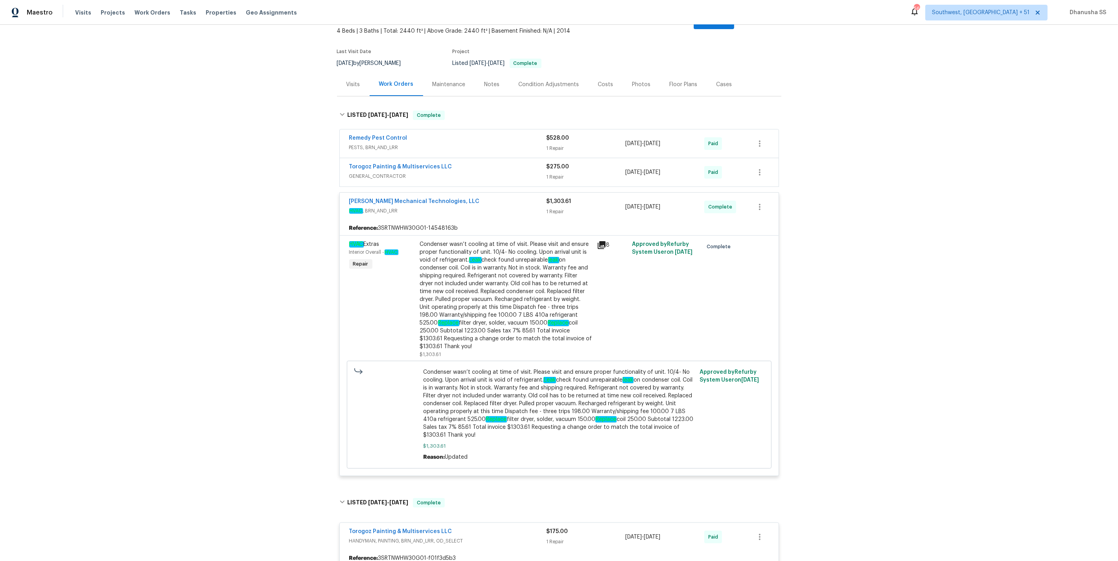
scroll to position [60, 0]
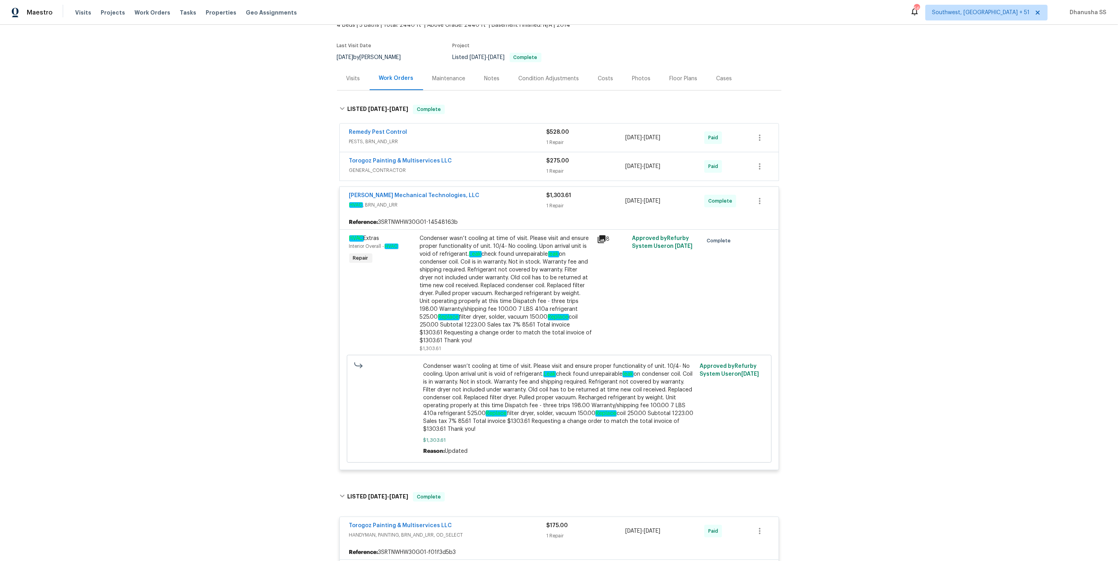
click at [468, 157] on div "Torogoz Painting & Multiservices LLC" at bounding box center [447, 161] width 197 height 9
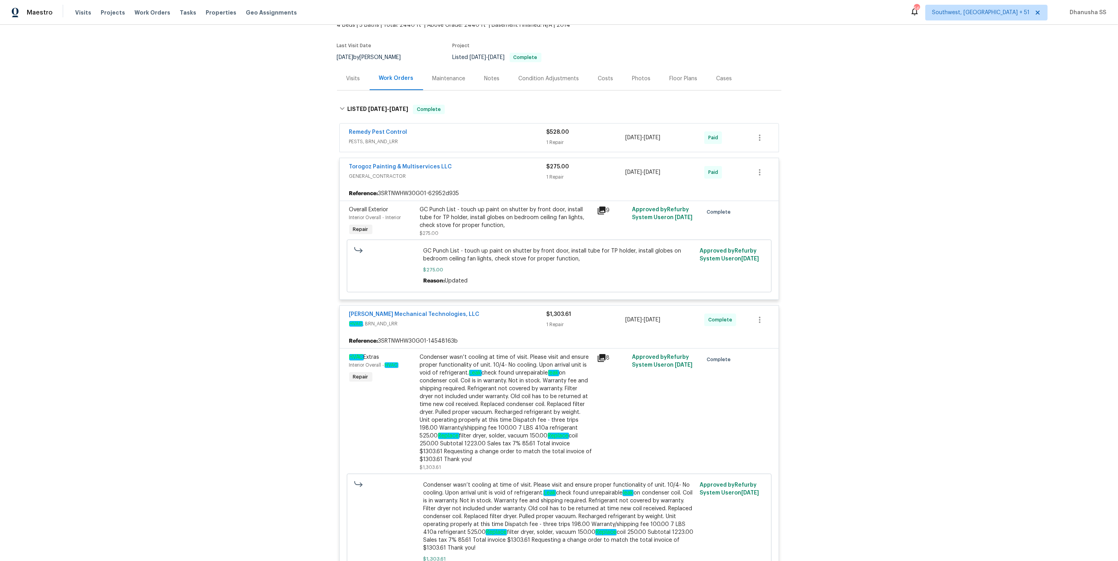
click at [494, 138] on span "PESTS, BRN_AND_LRR" at bounding box center [447, 142] width 197 height 8
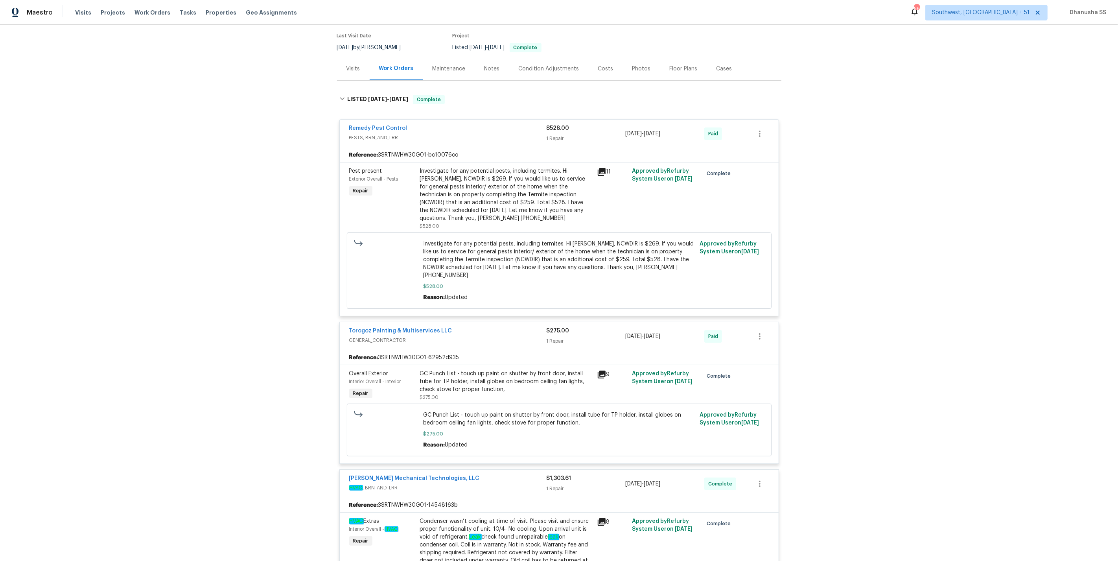
scroll to position [0, 0]
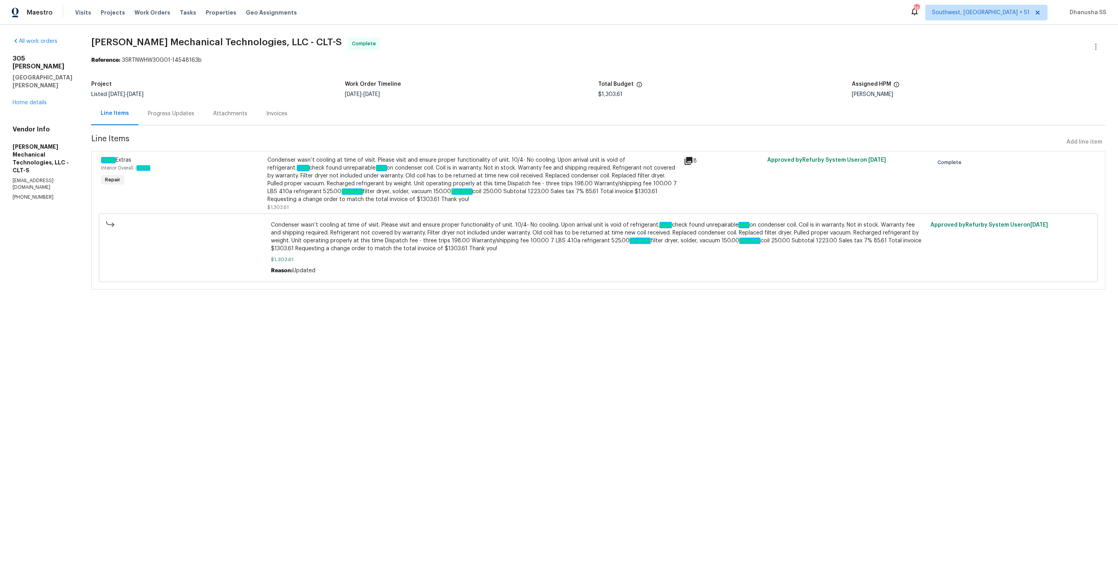
click at [194, 114] on div "Progress Updates" at bounding box center [171, 114] width 46 height 8
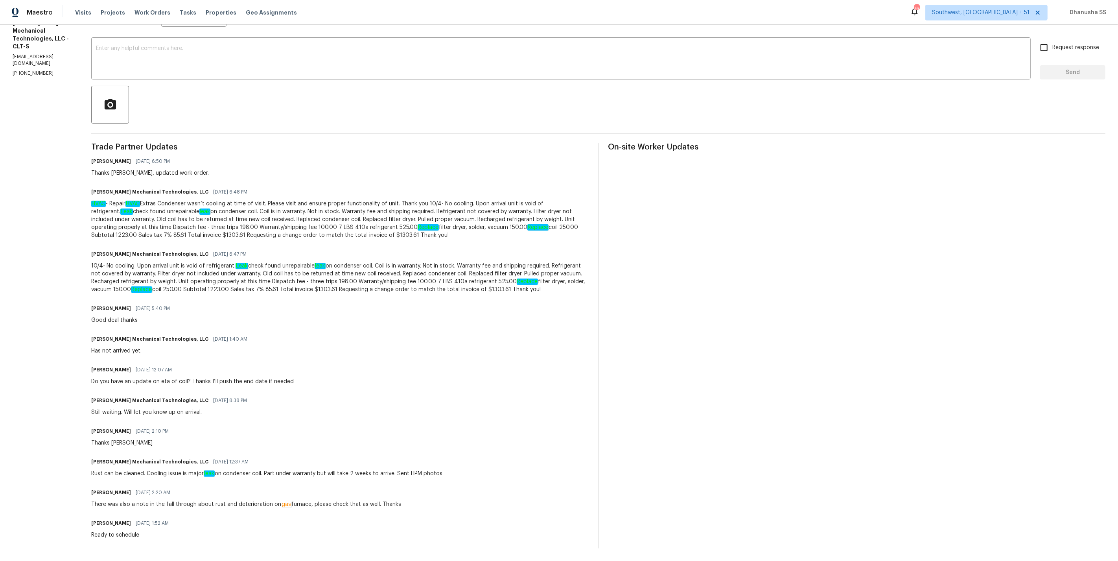
scroll to position [132, 0]
drag, startPoint x: 251, startPoint y: 257, endPoint x: 392, endPoint y: 259, distance: 140.4
click at [392, 262] on div "10/4- No cooling. Upon arrival unit is void of refrigerant. Leak check found un…" at bounding box center [340, 277] width 498 height 31
click at [415, 321] on div "Ryan Carder 10/01/2025 5:40 PM Good deal thanks" at bounding box center [340, 313] width 498 height 21
drag, startPoint x: 513, startPoint y: 221, endPoint x: 545, endPoint y: 220, distance: 32.6
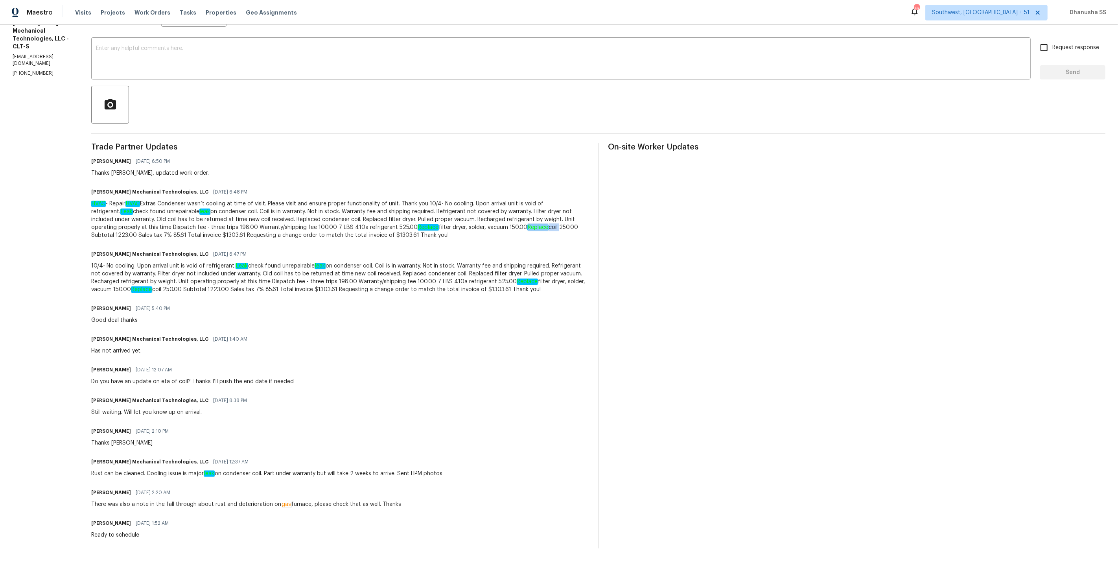
click at [545, 220] on div "HVAC - Repair HVAC Extras Condenser wasn’t cooling at time of visit. Please vis…" at bounding box center [340, 219] width 498 height 39
copy div "Replace coil"
drag, startPoint x: 424, startPoint y: 219, endPoint x: 494, endPoint y: 218, distance: 70.4
click at [494, 218] on div "HVAC - Repair HVAC Extras Condenser wasn’t cooling at time of visit. Please vis…" at bounding box center [340, 219] width 498 height 39
copy div "filter dryer, solder, vacuum"
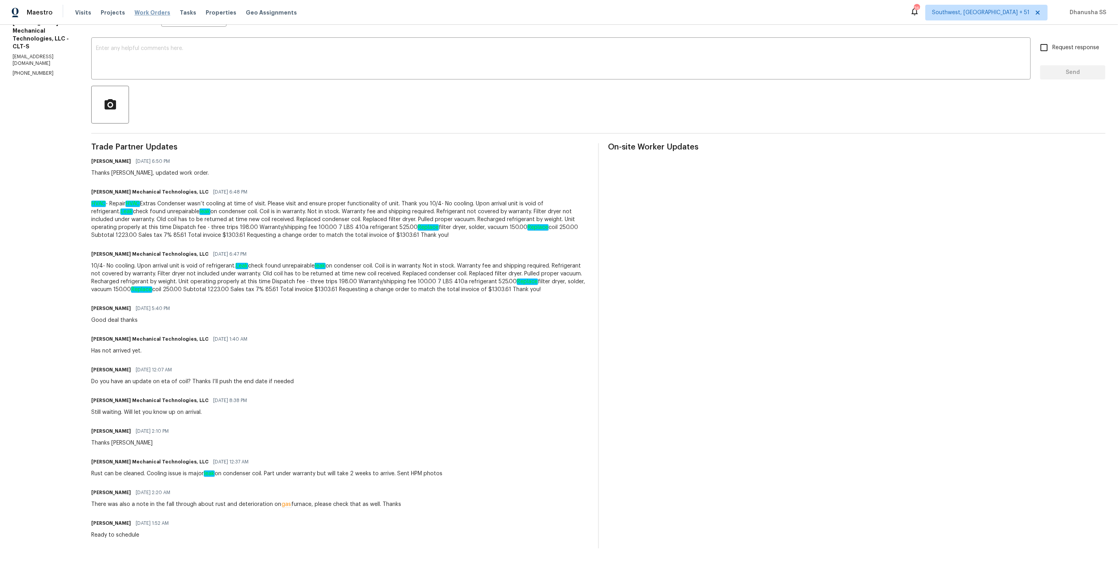
click at [143, 10] on span "Work Orders" at bounding box center [153, 13] width 36 height 8
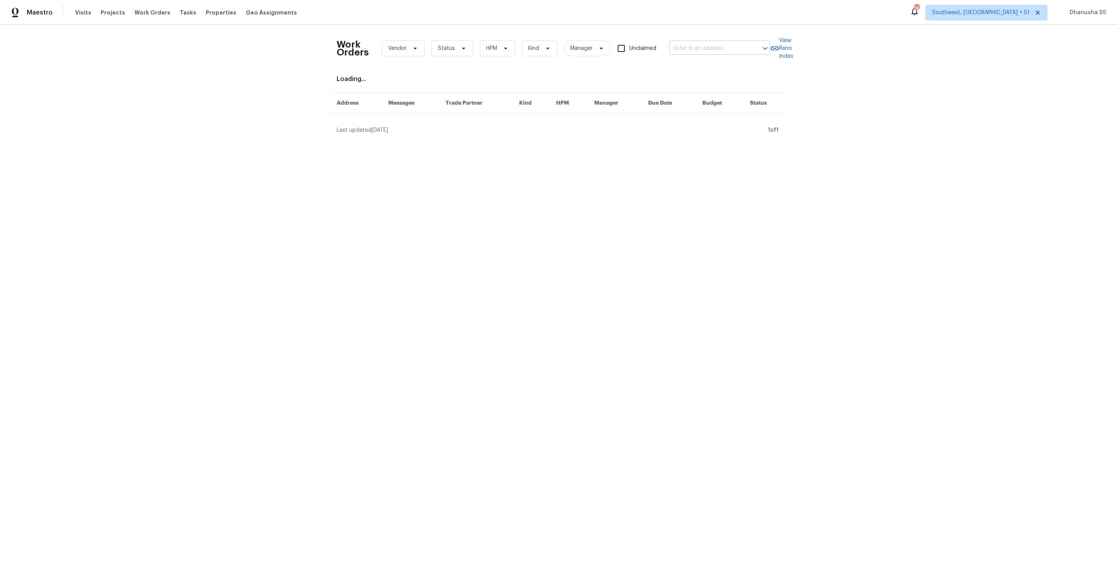
click at [707, 43] on input "text" at bounding box center [708, 48] width 79 height 12
paste input "224 Kailin Shea Ave, Pacolet, SC 29372"
type input "224 Kailin Shea Ave, Pacolet, SC 29372"
click at [712, 64] on li "224 Kailin Shea Ave, Pacolet, SC 29372" at bounding box center [720, 69] width 101 height 21
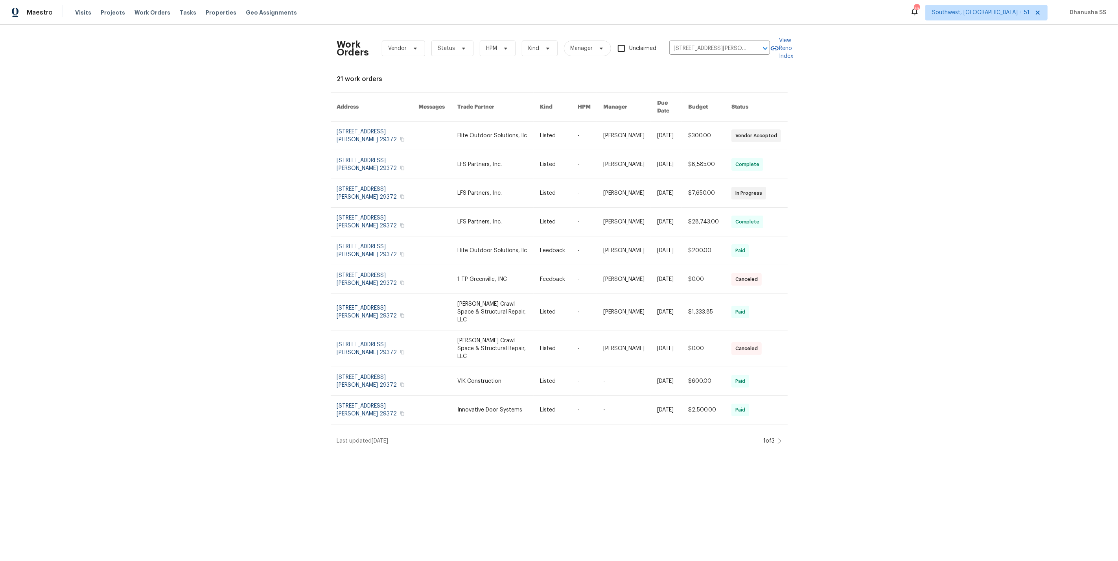
click at [501, 135] on link at bounding box center [498, 136] width 83 height 28
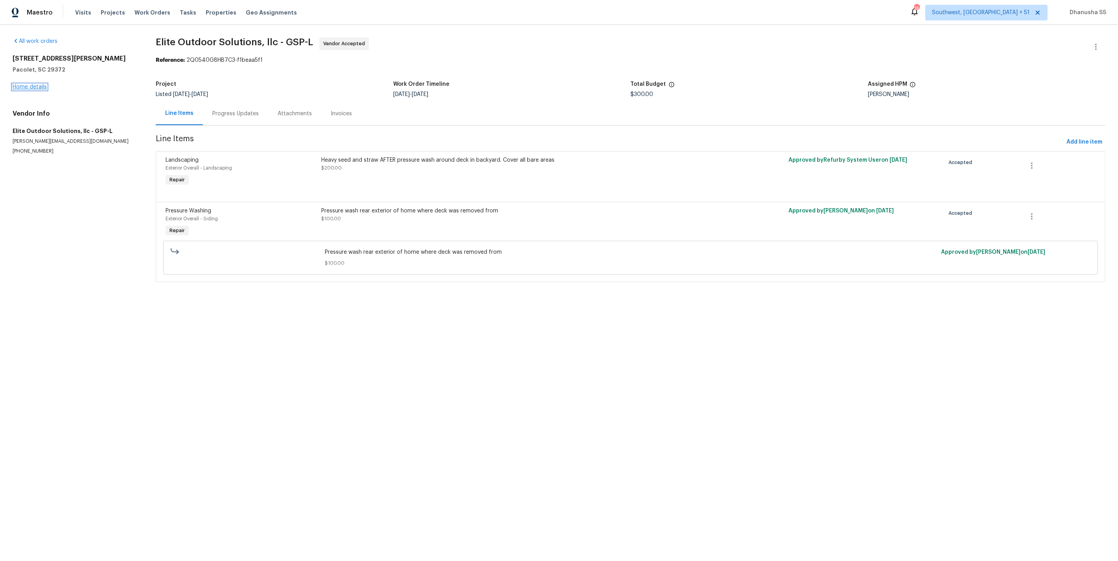
click at [37, 85] on link "Home details" at bounding box center [30, 87] width 34 height 6
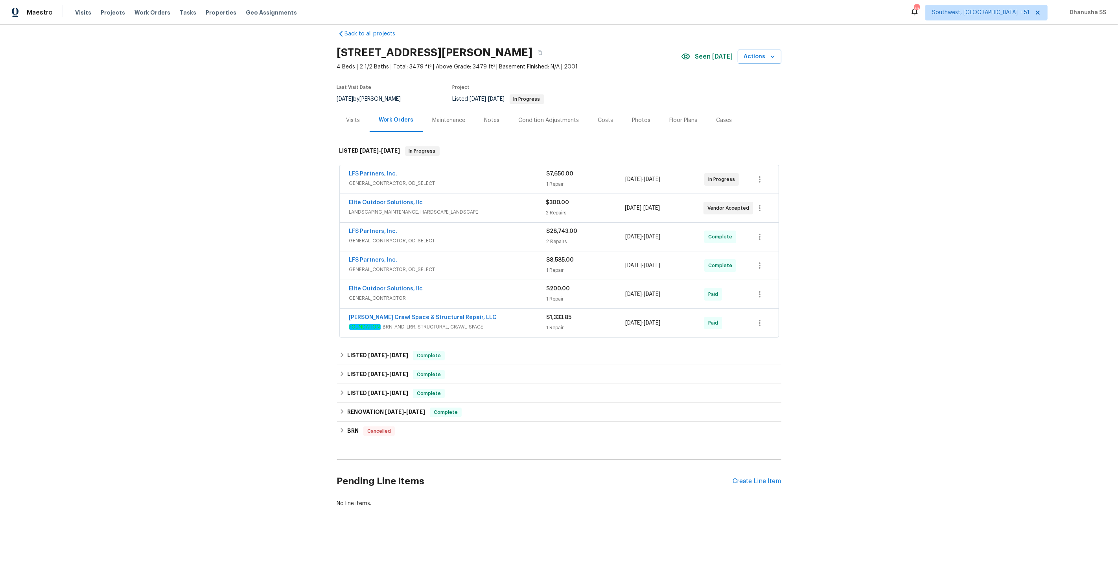
click at [525, 324] on span "FOUNDATION , BRN_AND_LRR, STRUCTURAL, CRAWL_SPACE" at bounding box center [447, 327] width 197 height 8
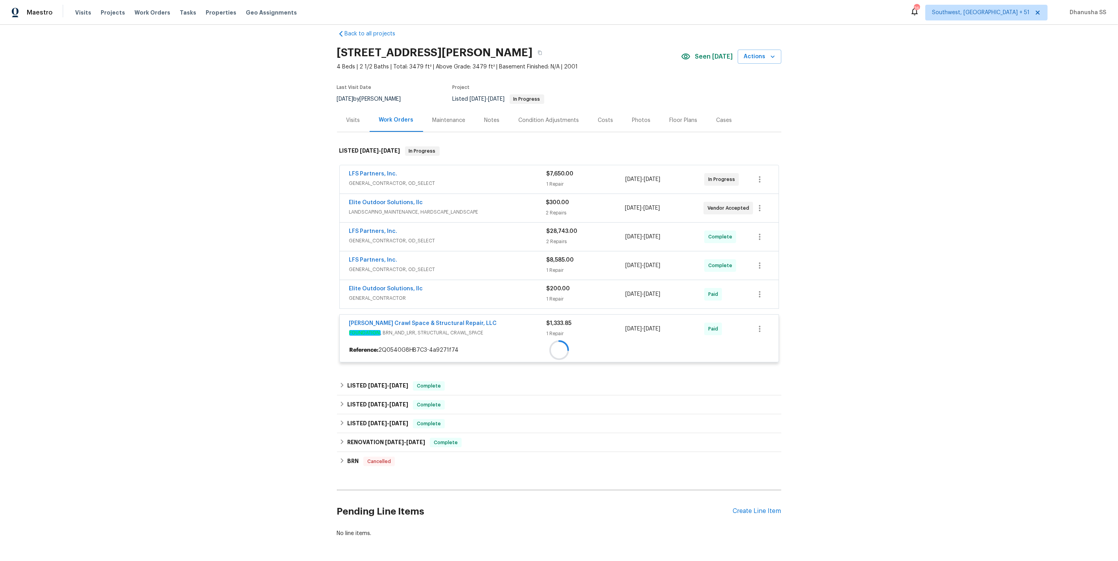
scroll to position [41, 0]
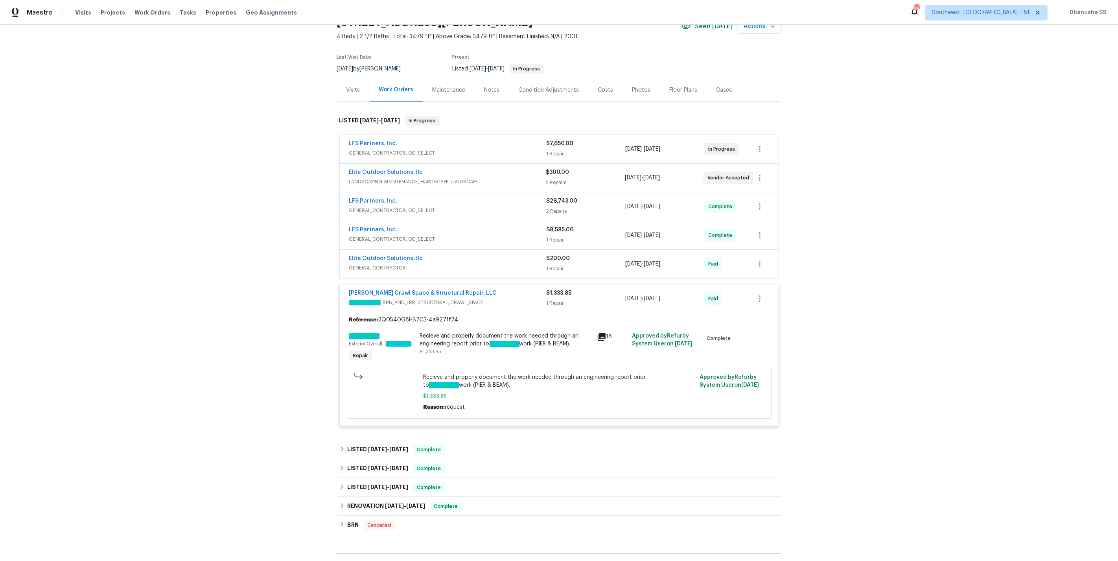
click at [514, 262] on div "Elite Outdoor Solutions, llc" at bounding box center [447, 258] width 197 height 9
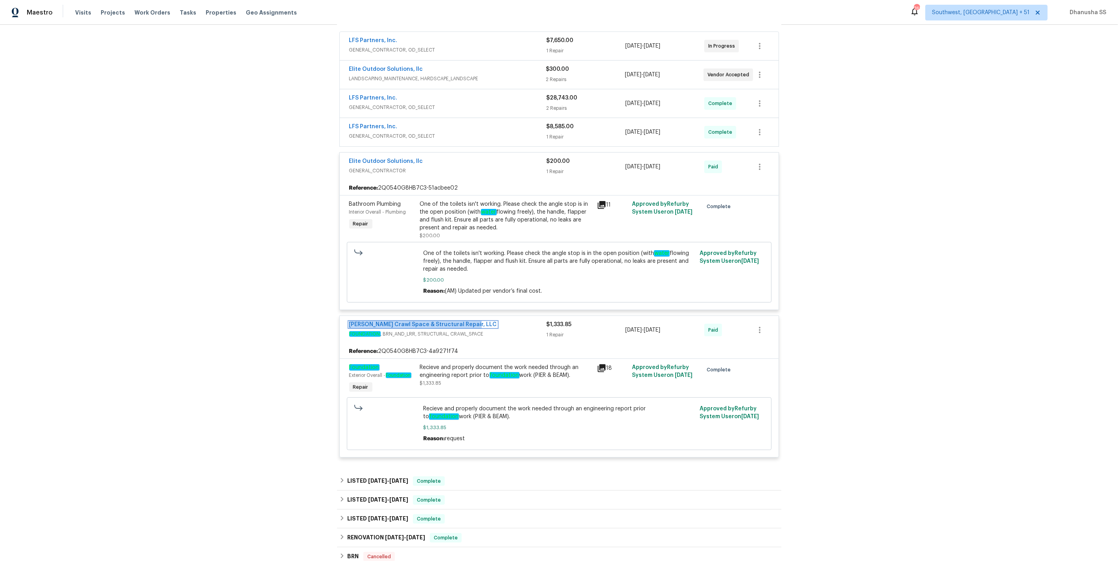
scroll to position [112, 0]
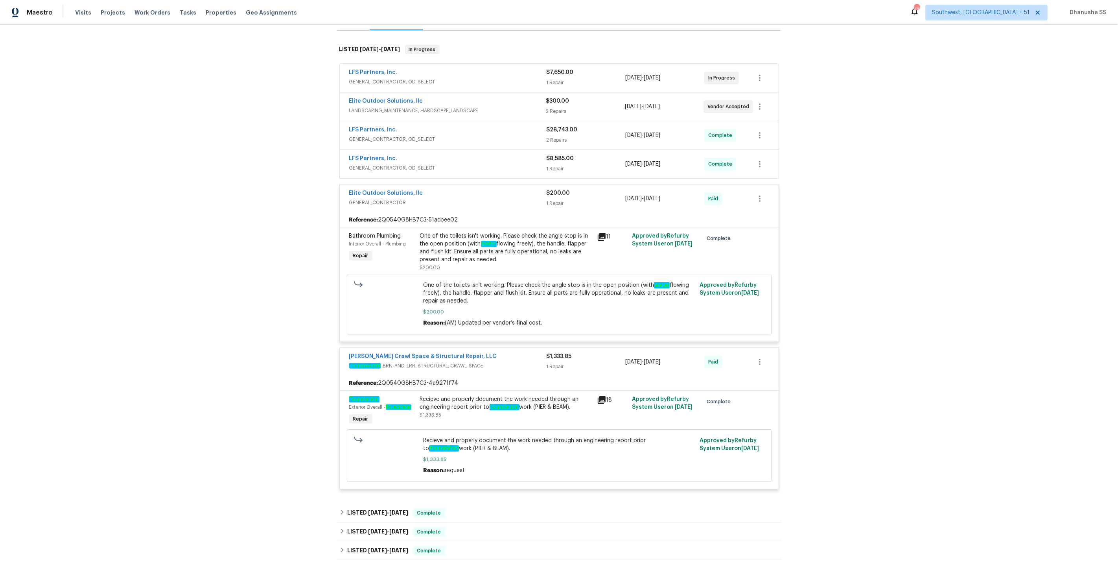
click at [524, 246] on div "One of the toilets isn't working. Please check the angle stop is in the open po…" at bounding box center [506, 247] width 172 height 31
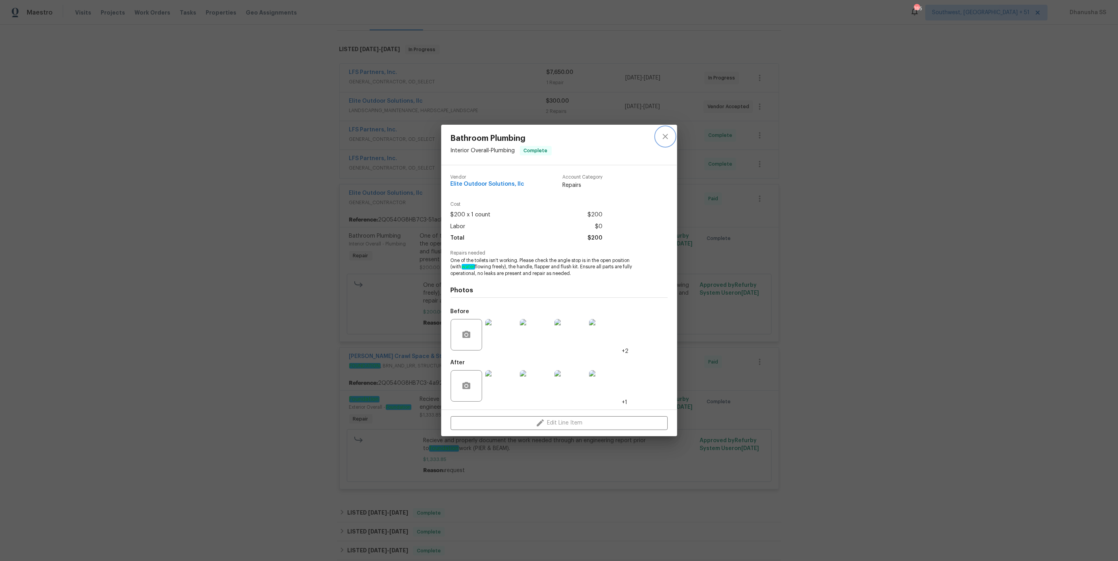
click at [659, 140] on button "close" at bounding box center [665, 136] width 19 height 19
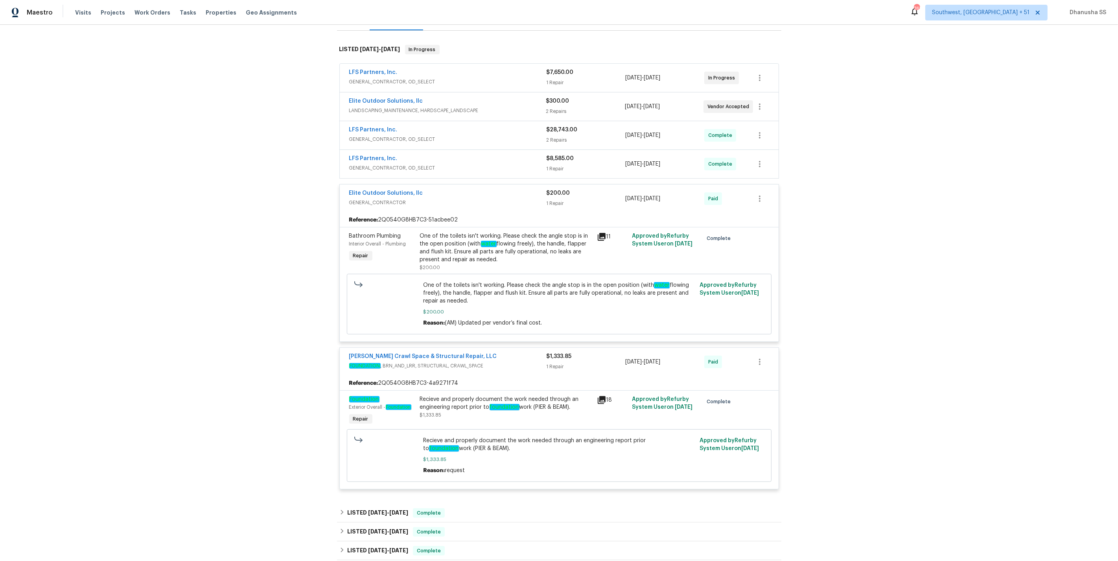
click at [485, 156] on div "LFS Partners, Inc." at bounding box center [447, 159] width 197 height 9
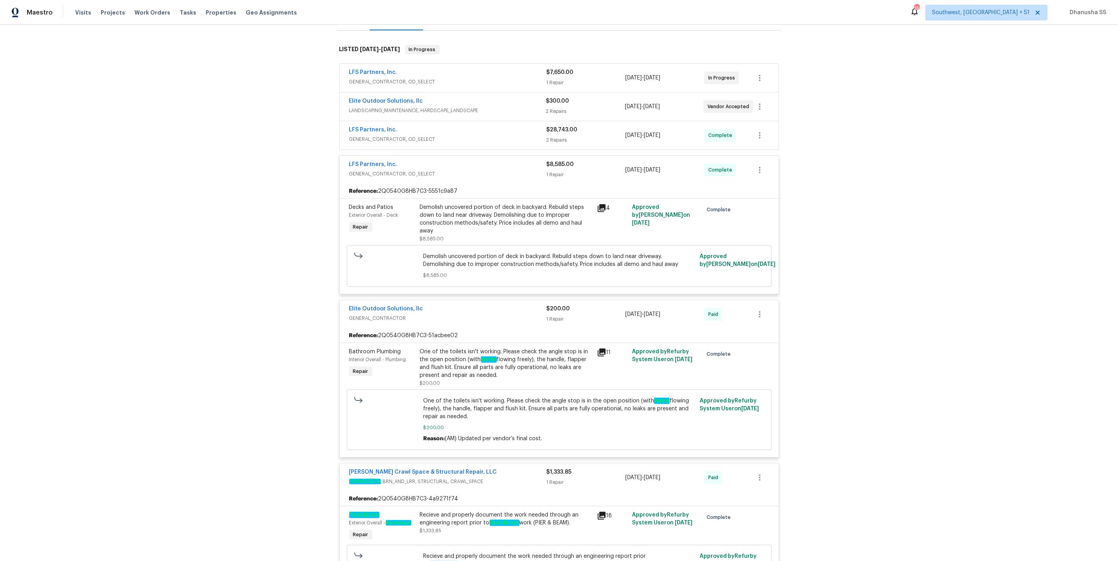
click at [513, 142] on span "GENERAL_CONTRACTOR, OD_SELECT" at bounding box center [447, 139] width 197 height 8
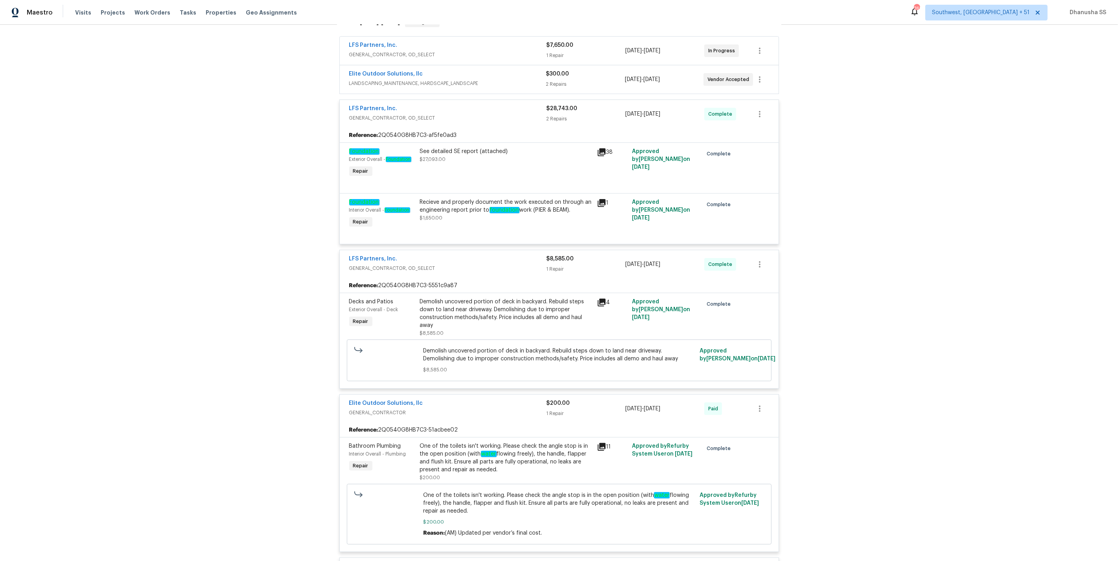
scroll to position [209, 0]
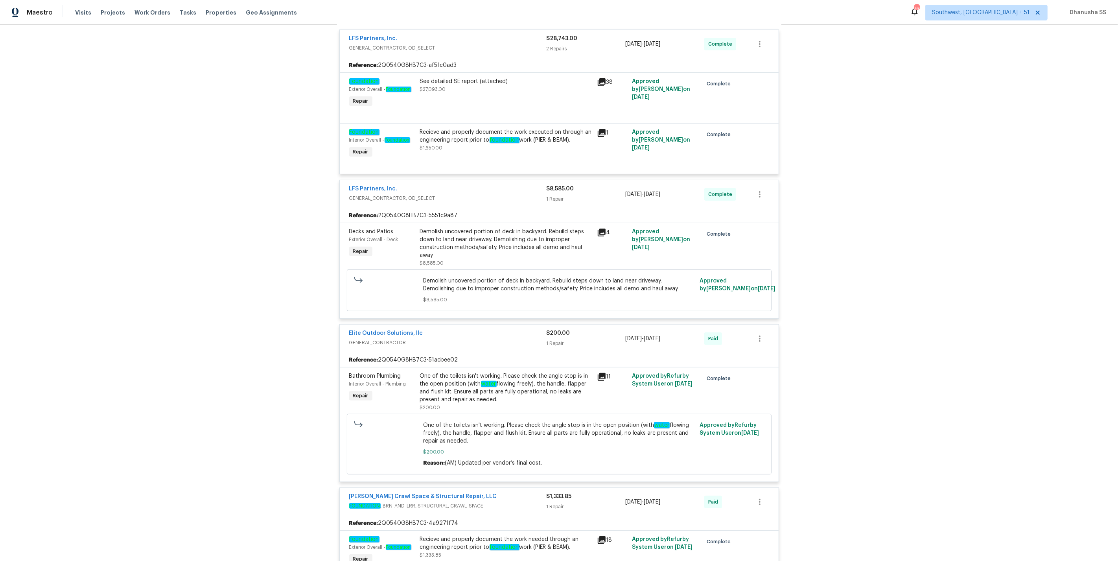
click at [499, 249] on div "Demolish uncovered portion of deck in backyard. Rebuild steps down to land near…" at bounding box center [506, 243] width 172 height 31
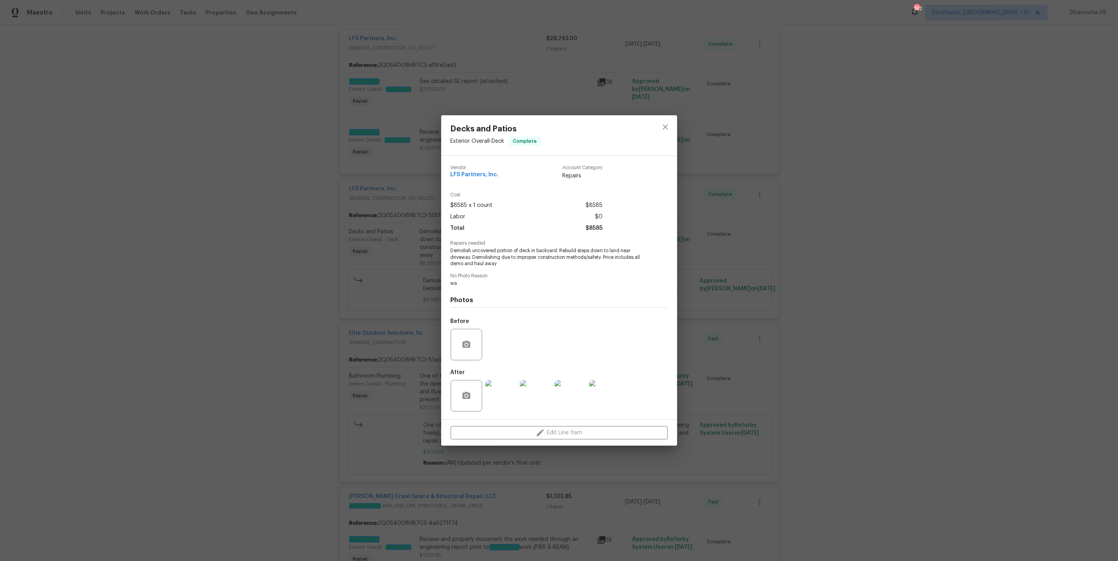
click at [616, 400] on img at bounding box center [604, 395] width 31 height 31
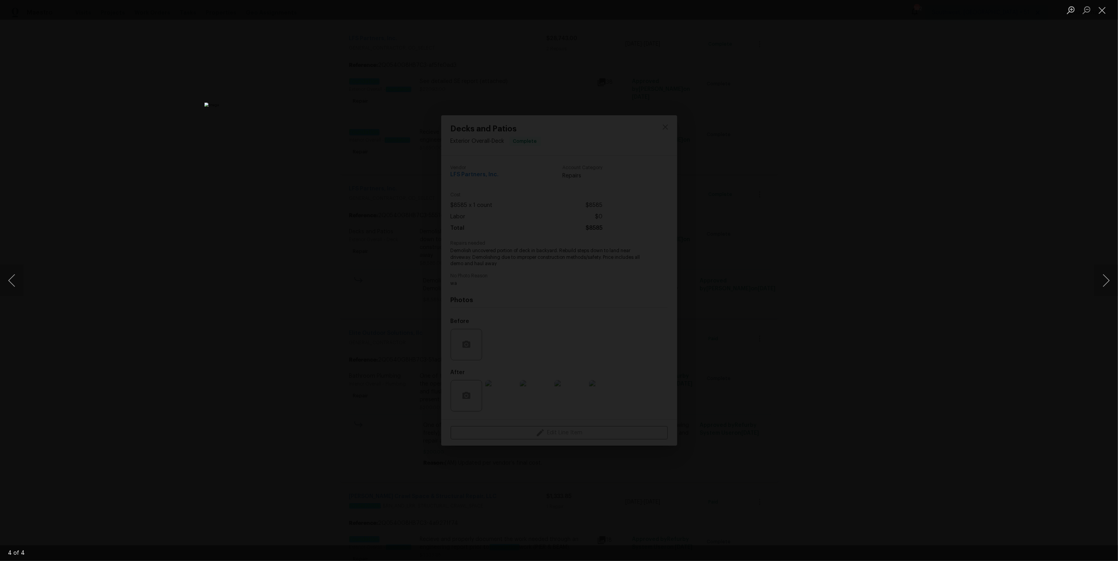
click at [959, 299] on div "Lightbox" at bounding box center [559, 280] width 1118 height 561
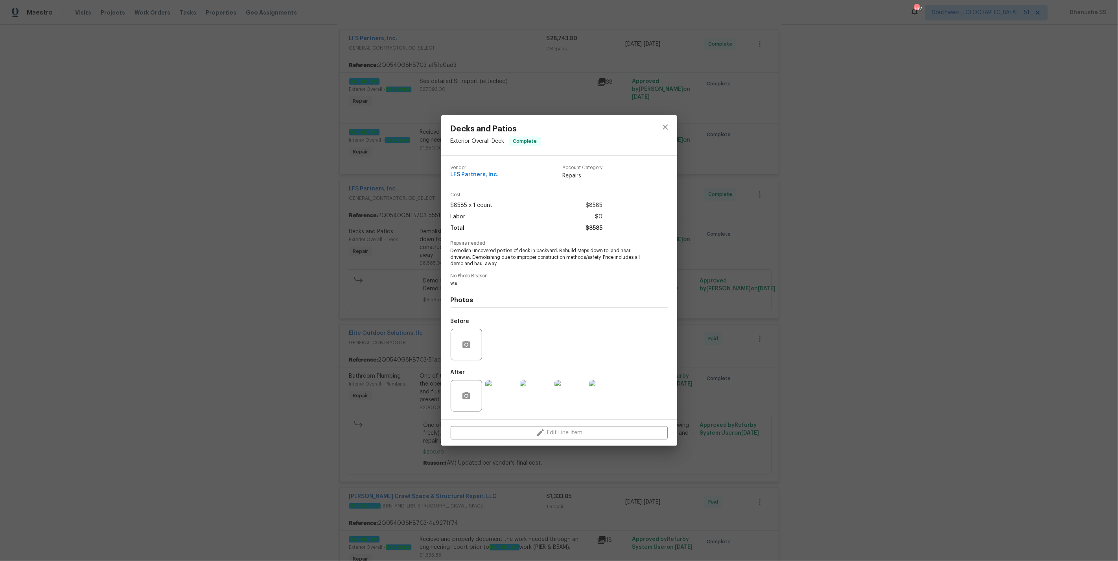
click at [503, 395] on img at bounding box center [500, 395] width 31 height 31
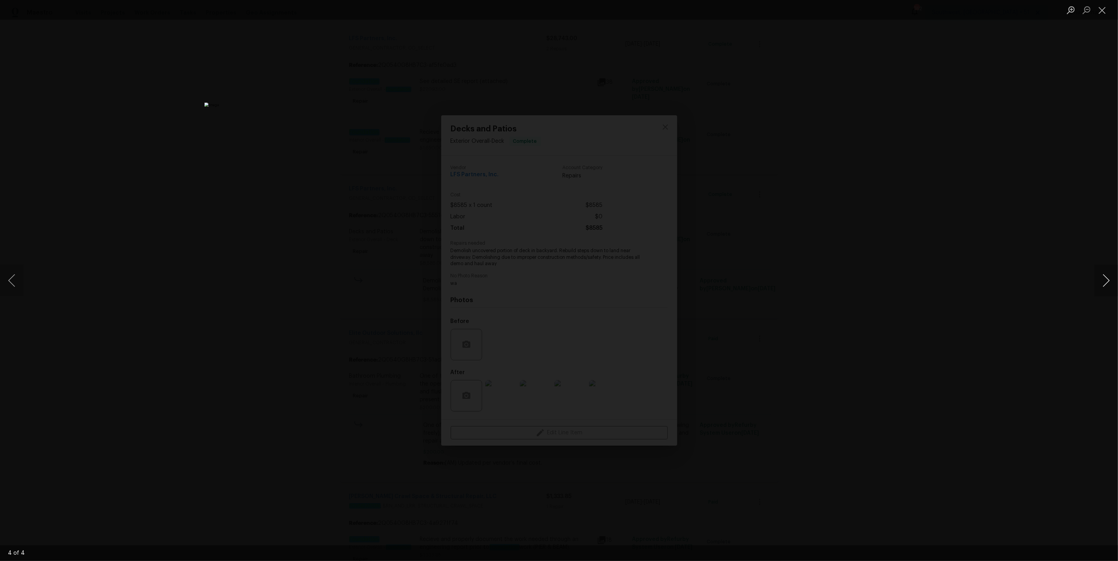
click at [1100, 279] on button "Next image" at bounding box center [1107, 280] width 24 height 31
click at [893, 293] on div "Lightbox" at bounding box center [559, 280] width 1118 height 561
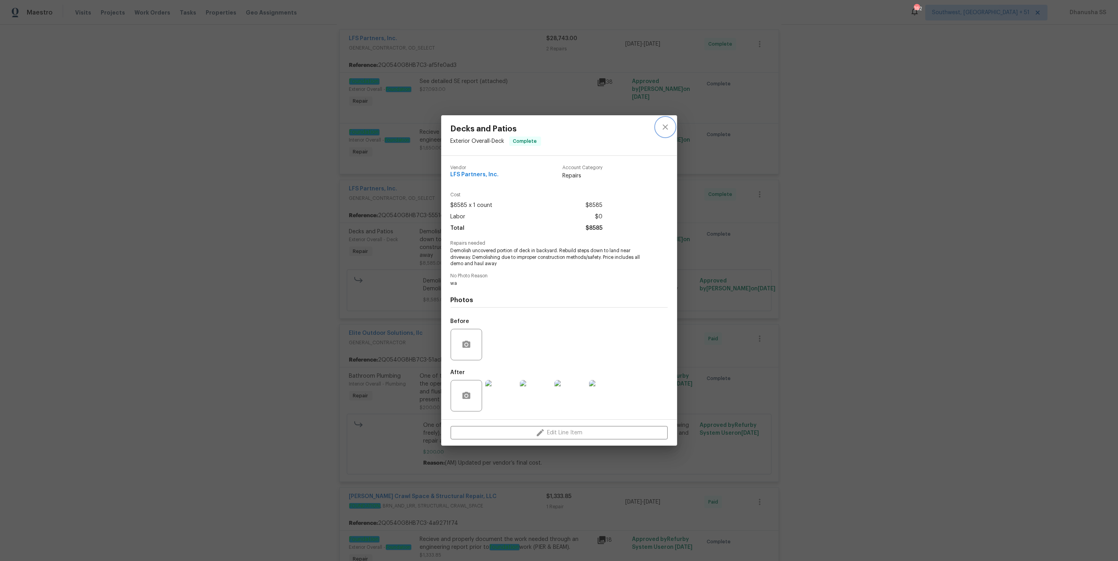
click at [664, 131] on icon "close" at bounding box center [665, 126] width 9 height 9
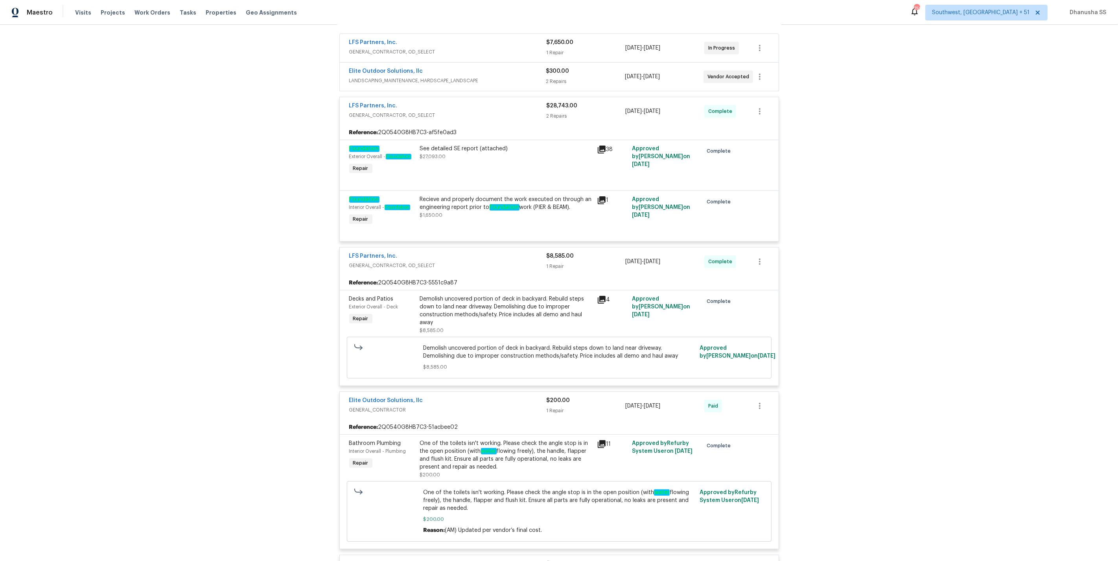
scroll to position [66, 0]
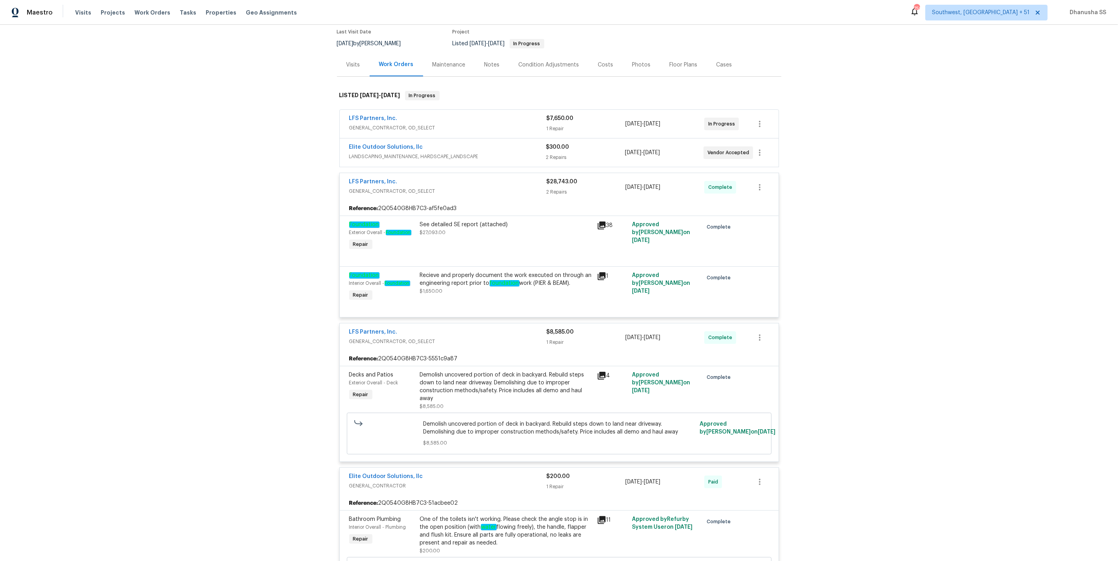
click at [518, 149] on div "Elite Outdoor Solutions, llc" at bounding box center [447, 147] width 197 height 9
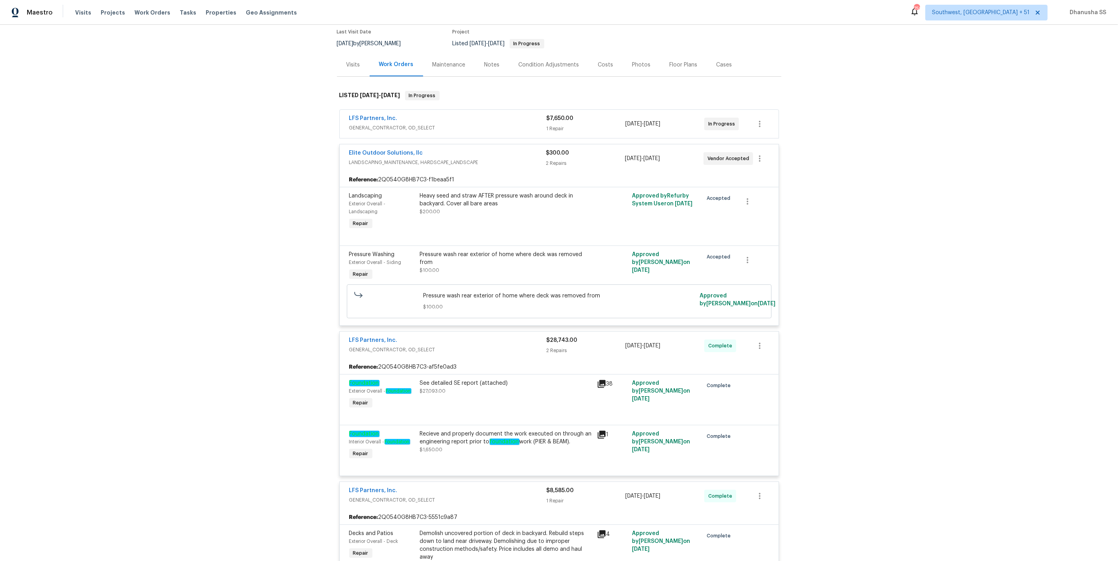
click at [502, 115] on div "LFS Partners, Inc." at bounding box center [447, 118] width 197 height 9
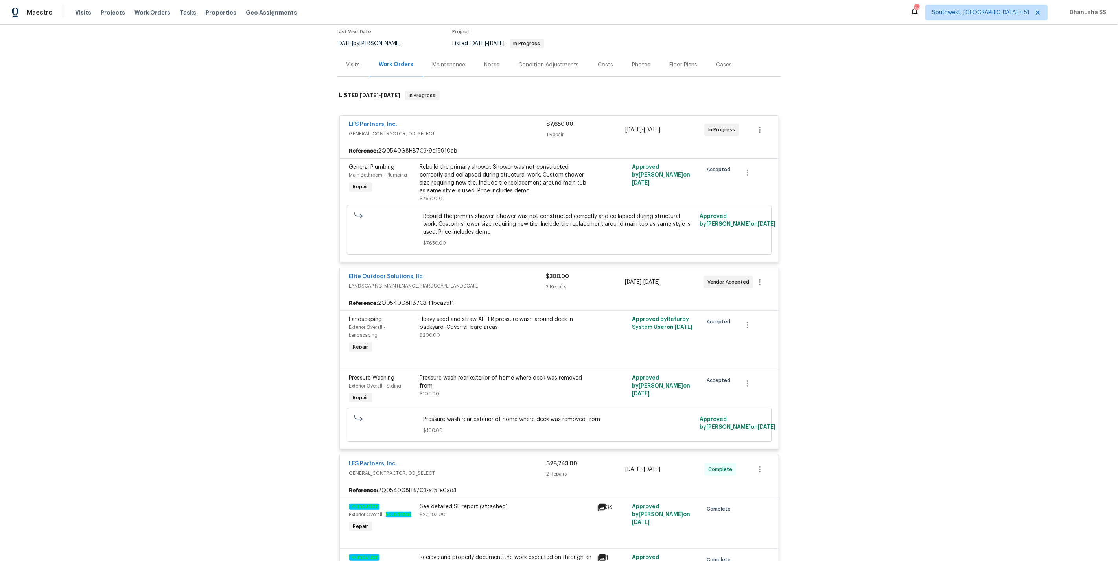
scroll to position [0, 0]
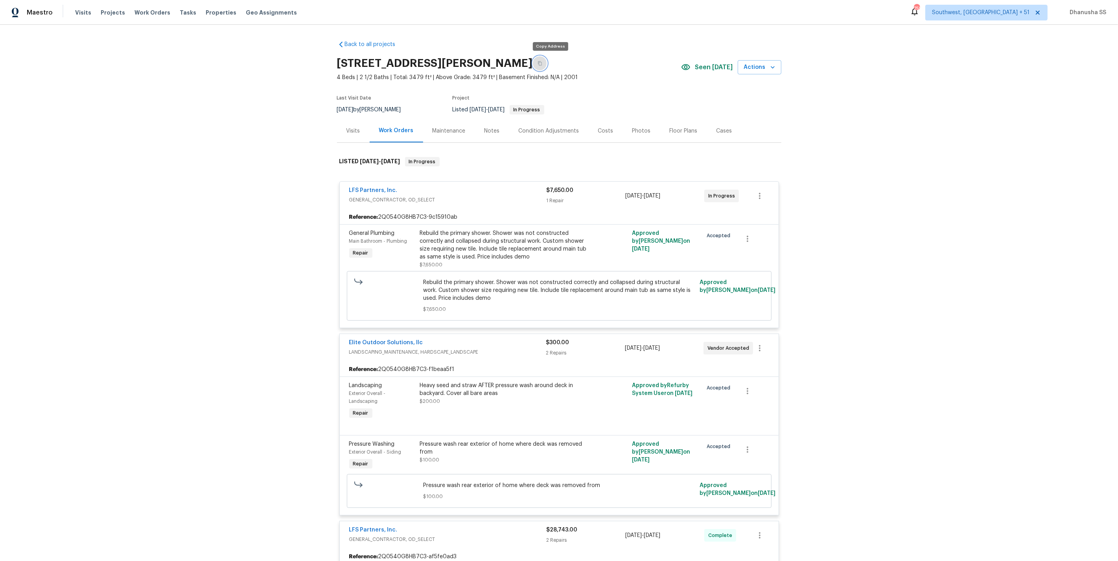
click at [542, 63] on icon "button" at bounding box center [540, 63] width 5 height 5
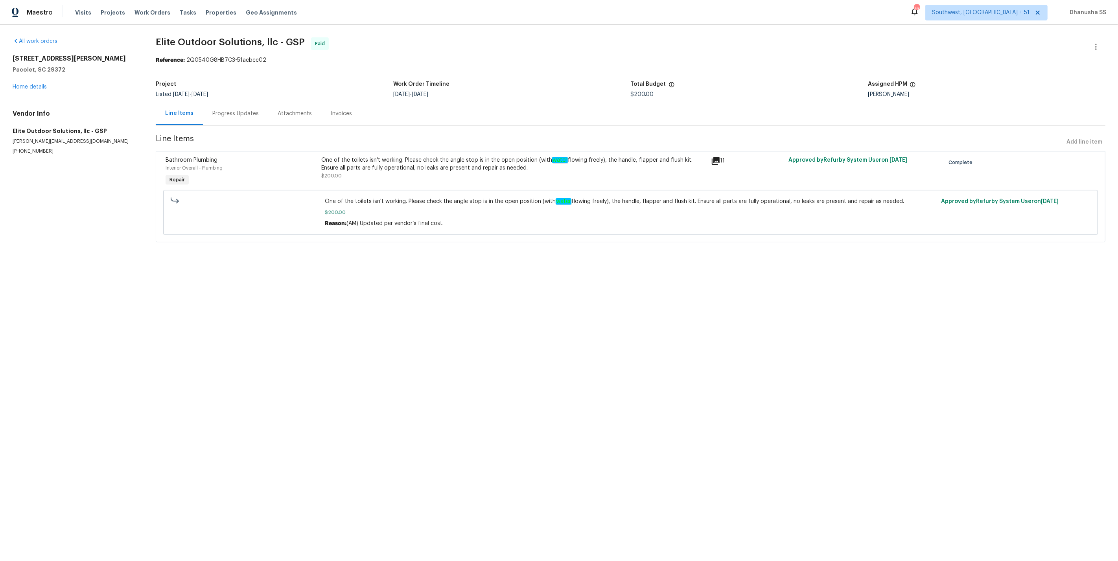
click at [249, 111] on div "Progress Updates" at bounding box center [235, 114] width 46 height 8
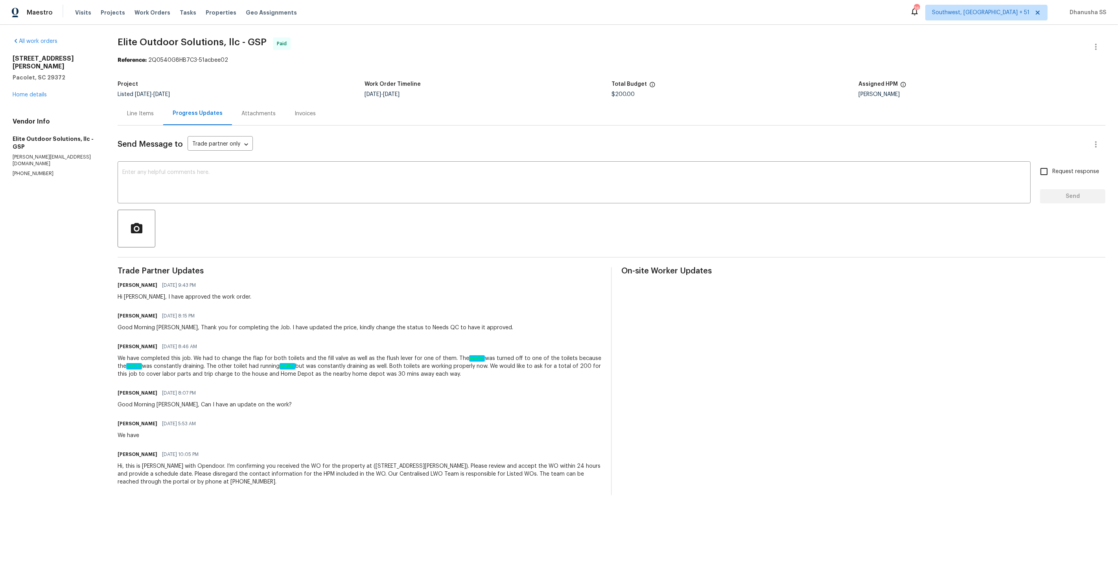
click at [141, 112] on div "Line Items" at bounding box center [140, 114] width 27 height 8
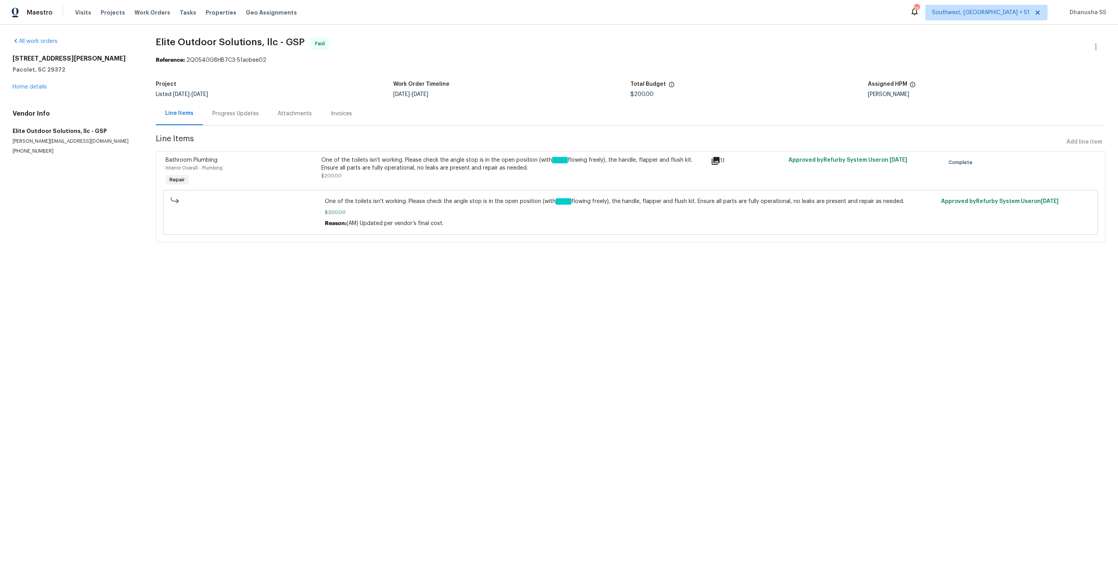
click at [388, 174] on div "One of the toilets isn't working. Please check the angle stop is in the open po…" at bounding box center [513, 168] width 385 height 24
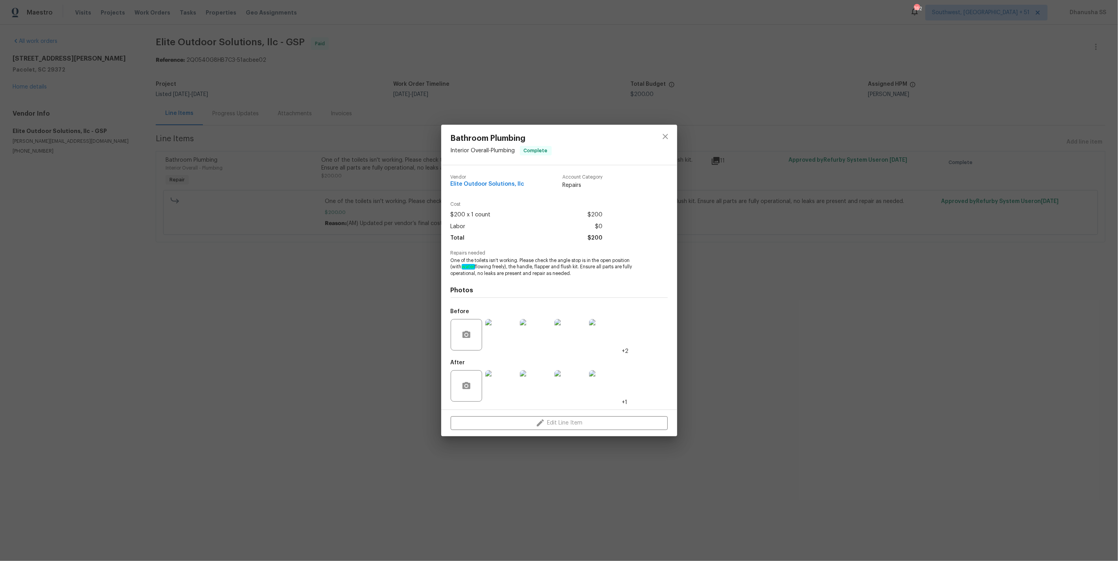
click at [510, 339] on img at bounding box center [500, 334] width 31 height 31
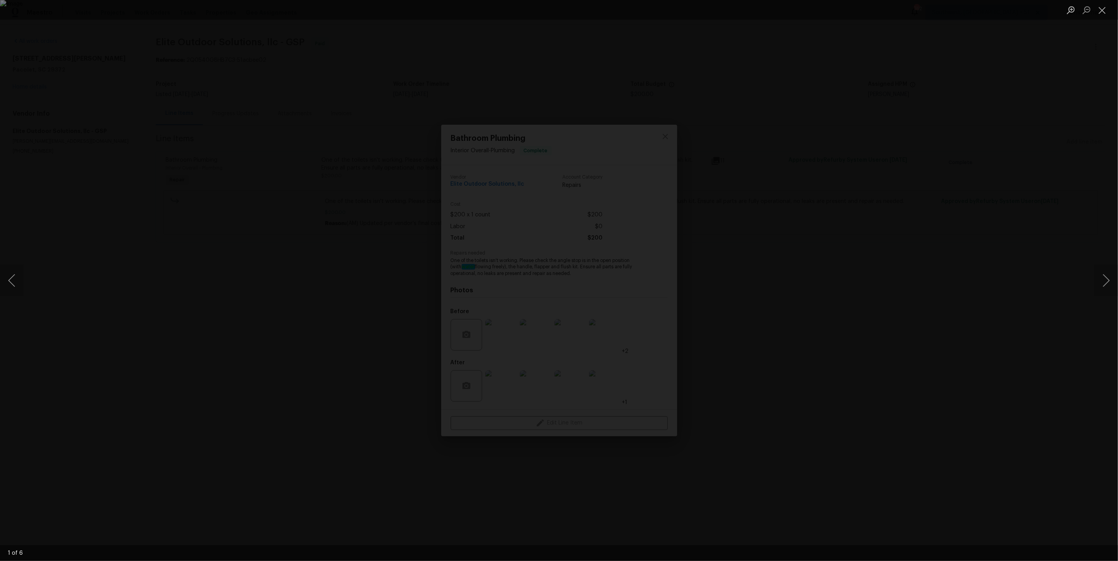
click at [1091, 281] on div "Lightbox" at bounding box center [559, 280] width 1118 height 561
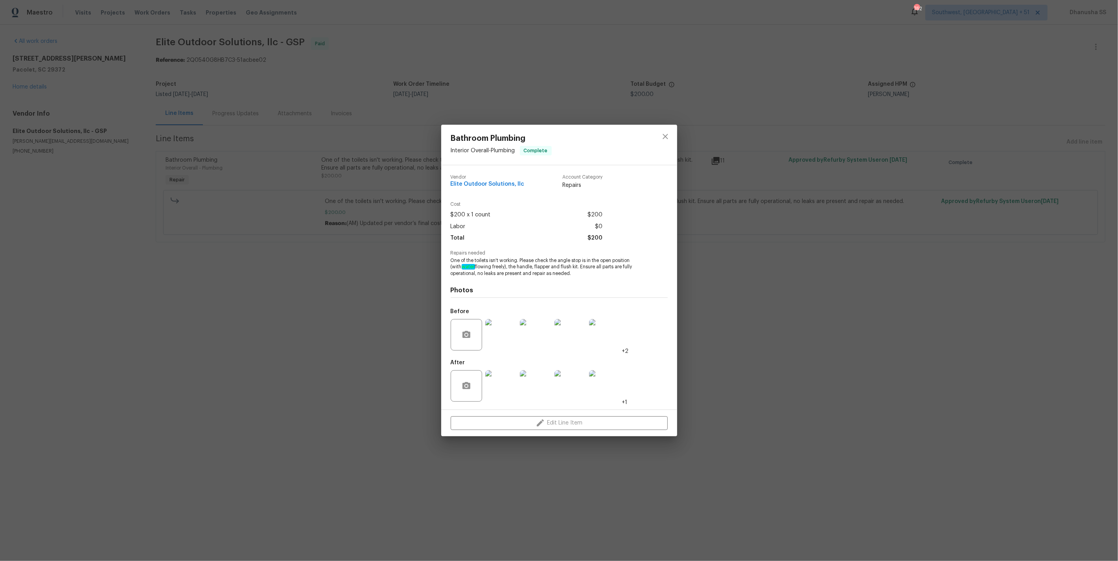
click at [485, 336] on img at bounding box center [500, 334] width 31 height 31
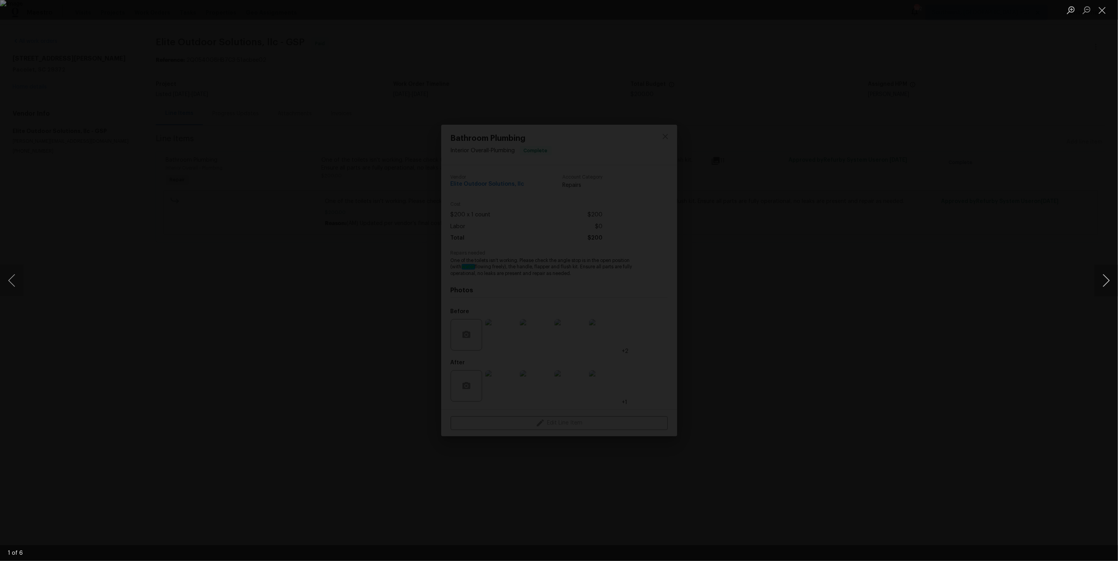
click at [1102, 284] on button "Next image" at bounding box center [1107, 280] width 24 height 31
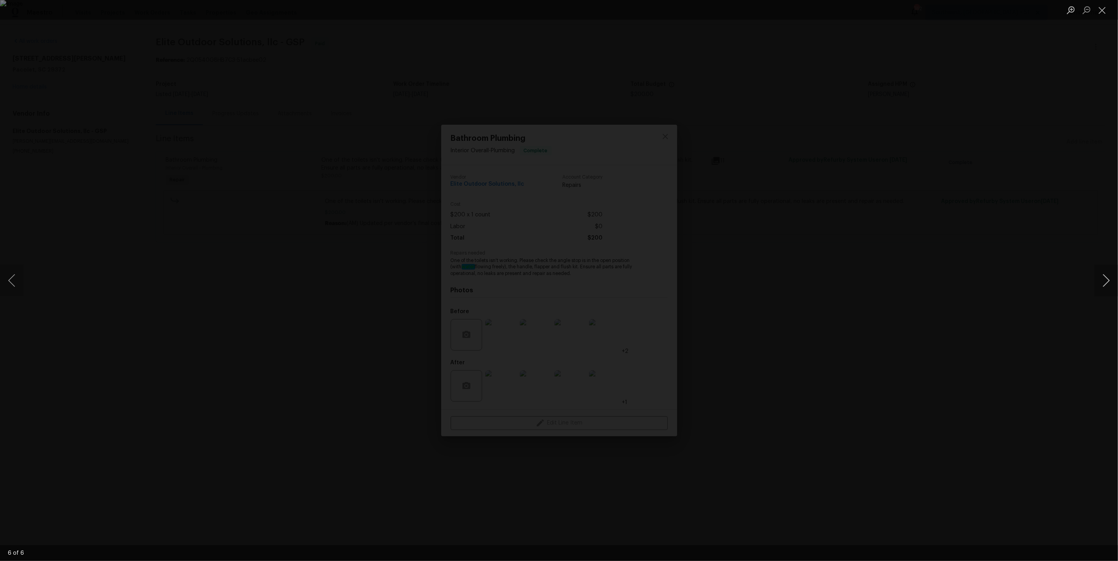
click at [1102, 284] on button "Next image" at bounding box center [1107, 280] width 24 height 31
click at [976, 239] on div "Lightbox" at bounding box center [559, 280] width 1118 height 561
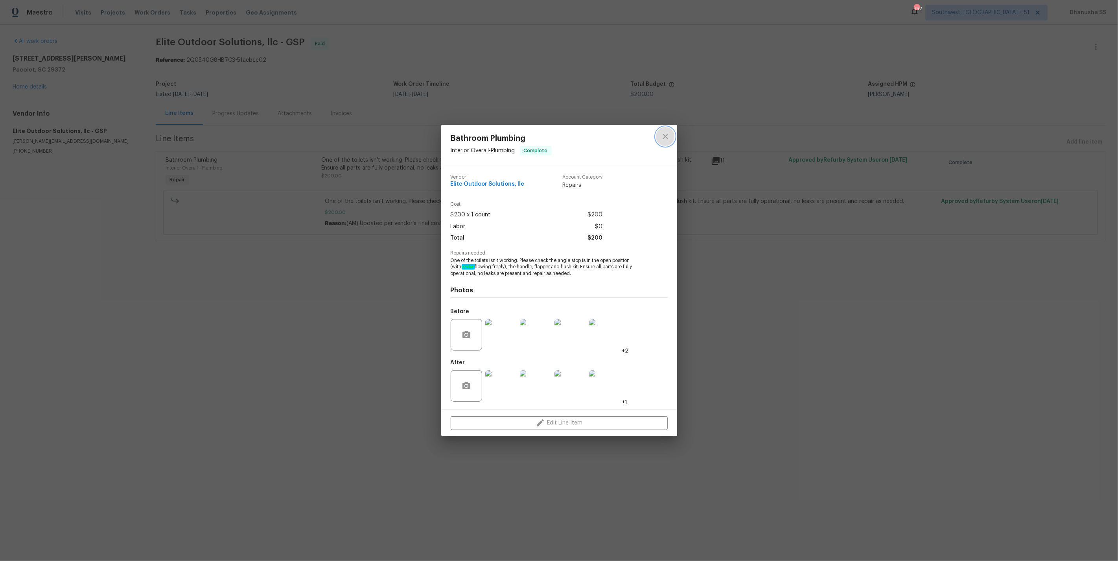
click at [667, 142] on button "close" at bounding box center [665, 136] width 19 height 19
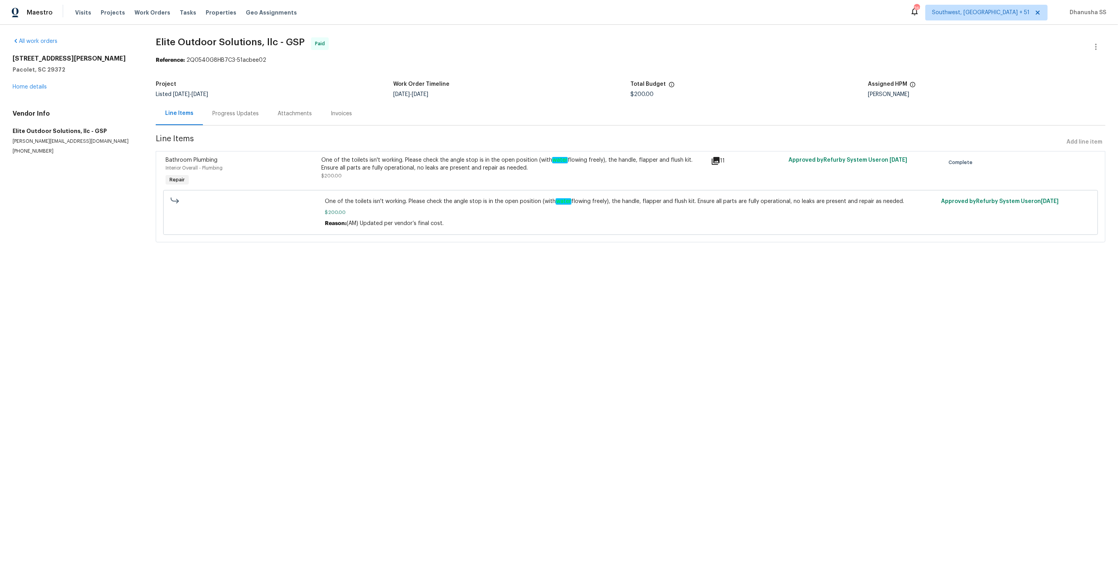
click at [239, 118] on div "Progress Updates" at bounding box center [235, 114] width 46 height 8
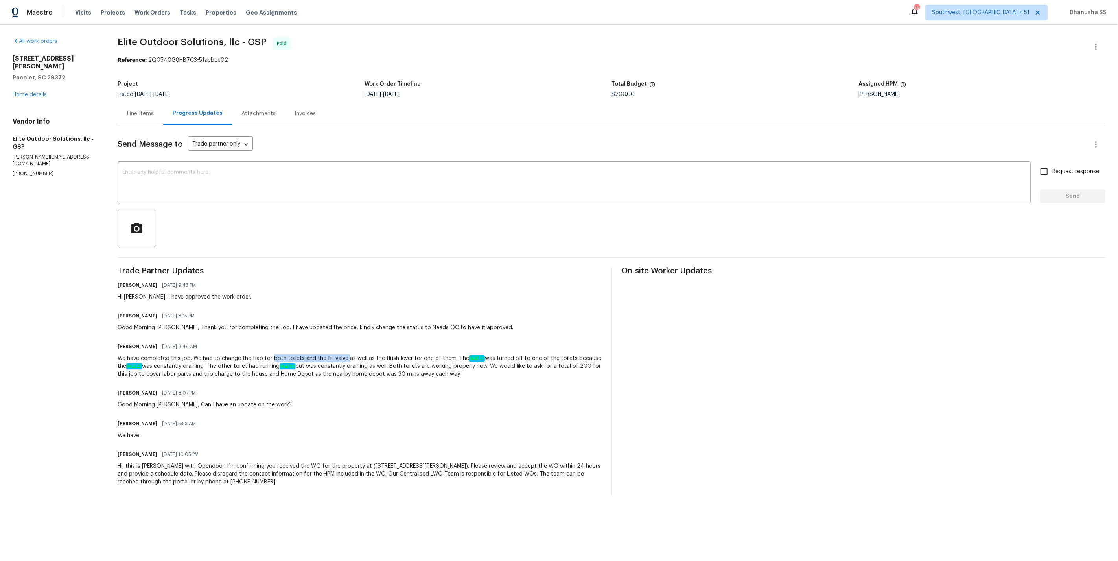
drag, startPoint x: 272, startPoint y: 358, endPoint x: 345, endPoint y: 357, distance: 72.8
click at [345, 356] on div "We have completed this job. We had to change the flap for both toilets and the …" at bounding box center [360, 366] width 484 height 24
copy div "both toilets and the fill valve"
